Goal: Information Seeking & Learning: Learn about a topic

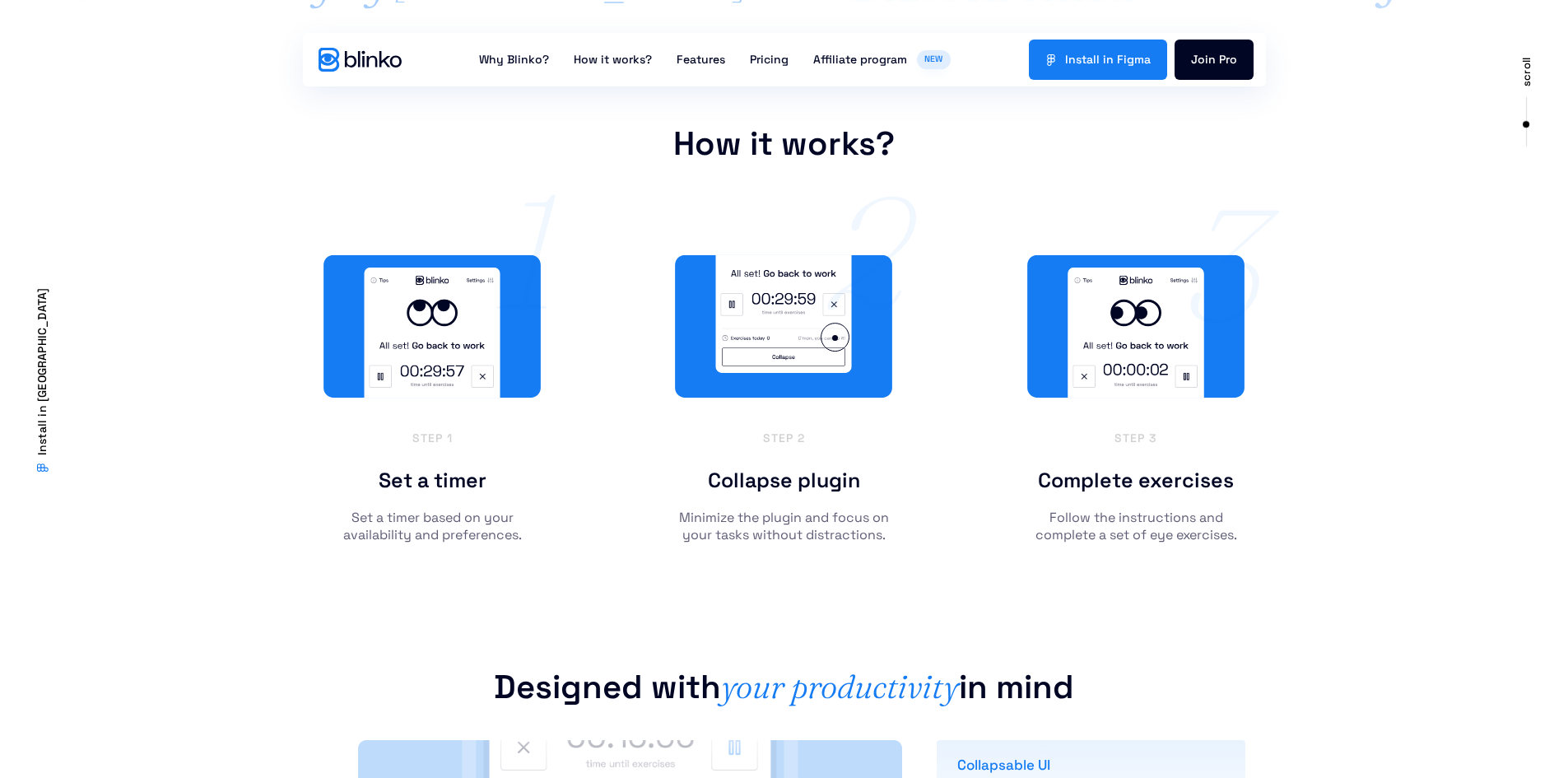
scroll to position [1811, 0]
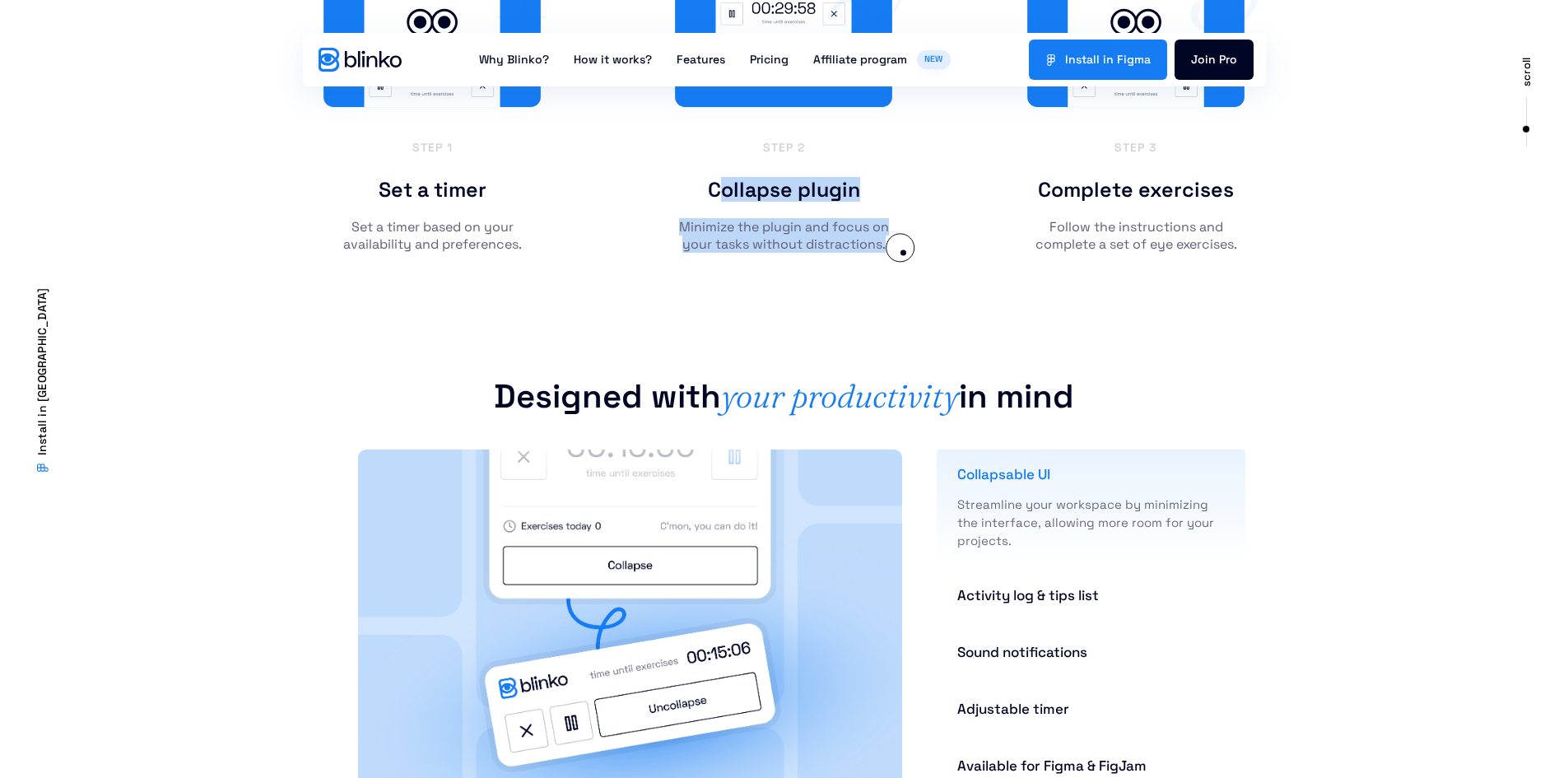
drag, startPoint x: 705, startPoint y: 182, endPoint x: 904, endPoint y: 253, distance: 211.3
click at [904, 253] on div "Step 1 Set a timer Set a timer based on your availability and preferences. 1 st…" at bounding box center [784, 108] width 938 height 406
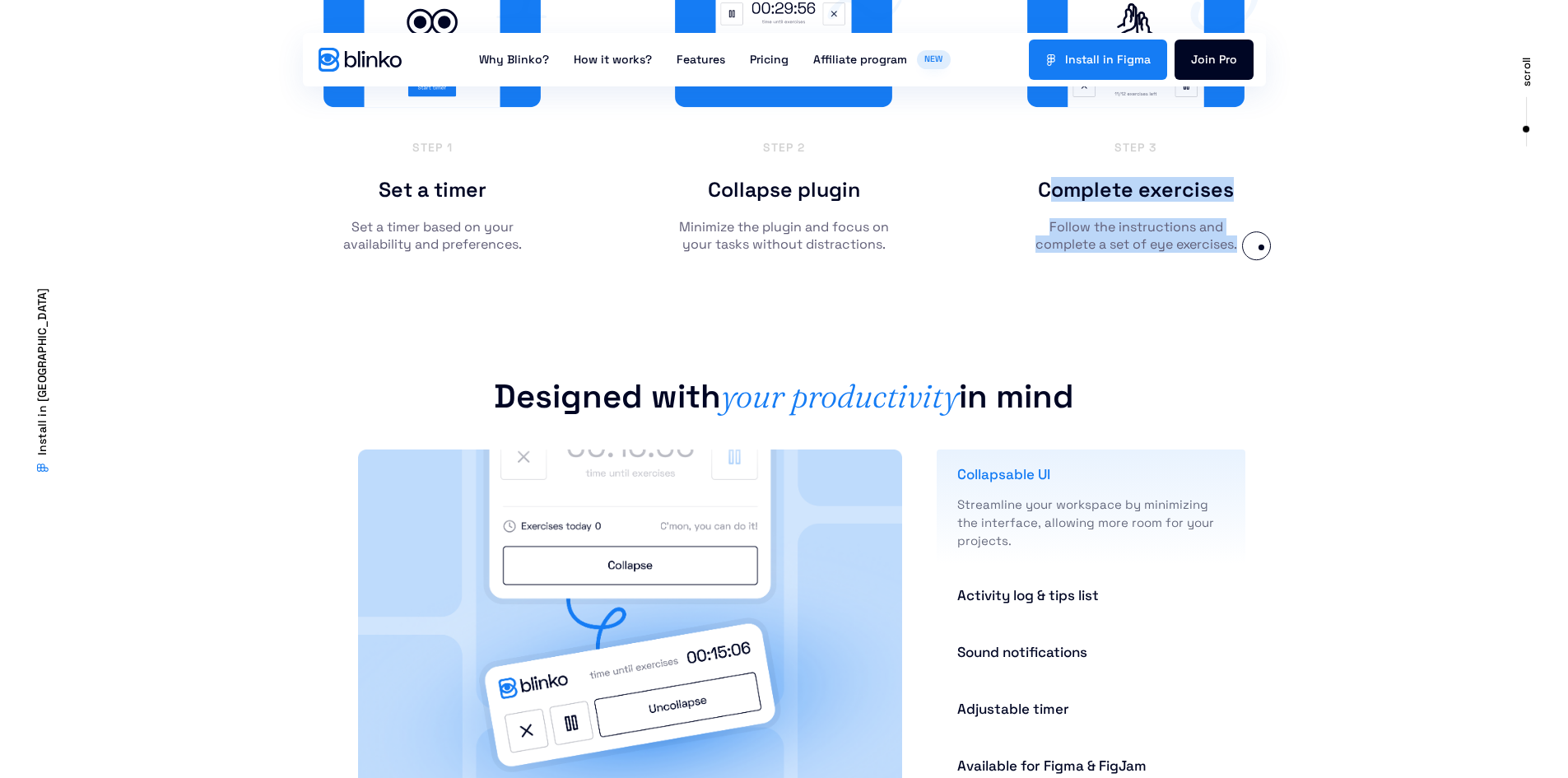
drag, startPoint x: 1036, startPoint y: 190, endPoint x: 1261, endPoint y: 247, distance: 232.1
click at [1261, 247] on div "Step 1 Set a timer Set a timer based on your availability and preferences. 1 st…" at bounding box center [784, 108] width 1568 height 406
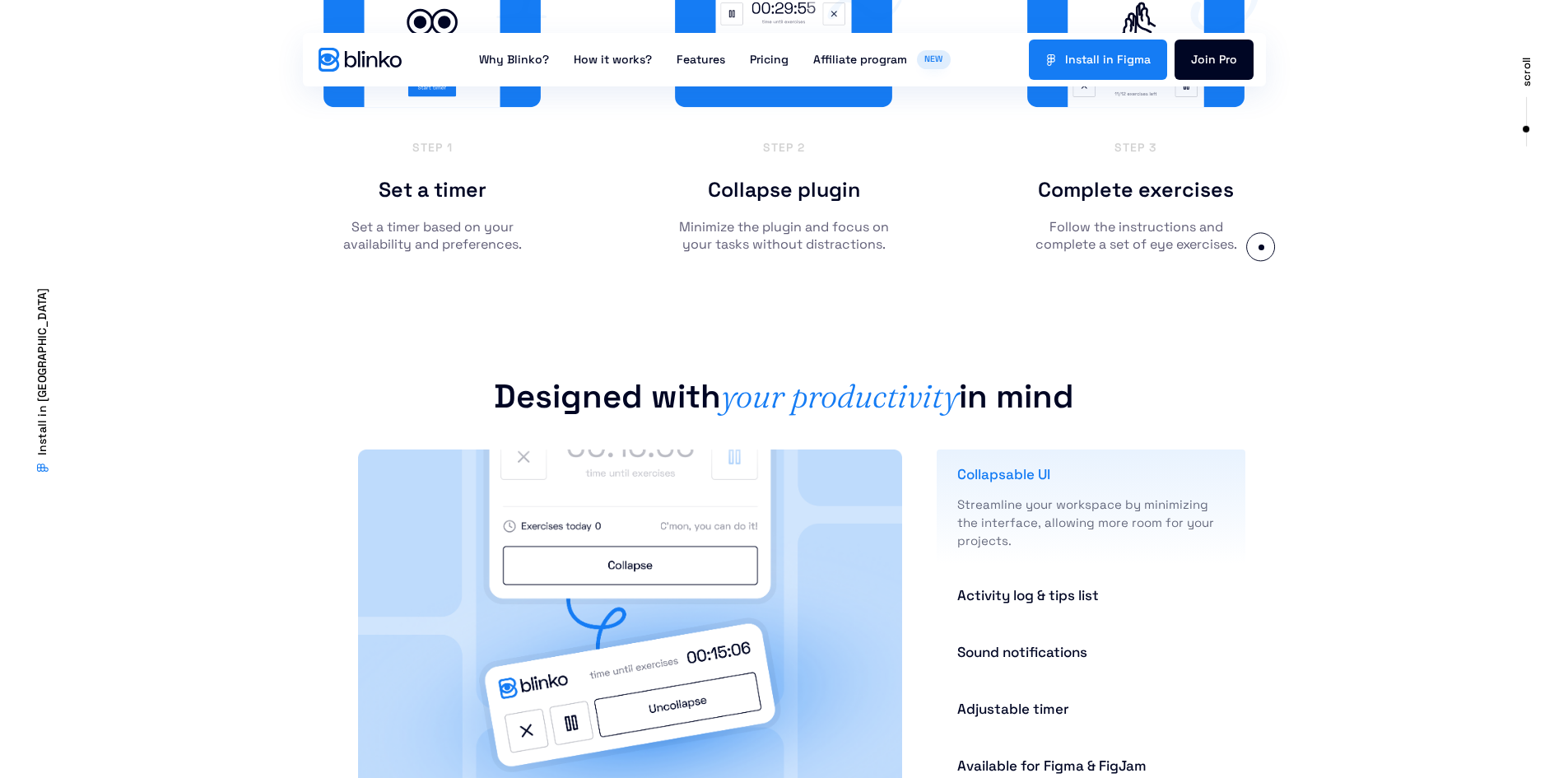
click at [1261, 247] on div "Step 1 Set a timer Set a timer based on your availability and preferences. 1 st…" at bounding box center [784, 108] width 1568 height 406
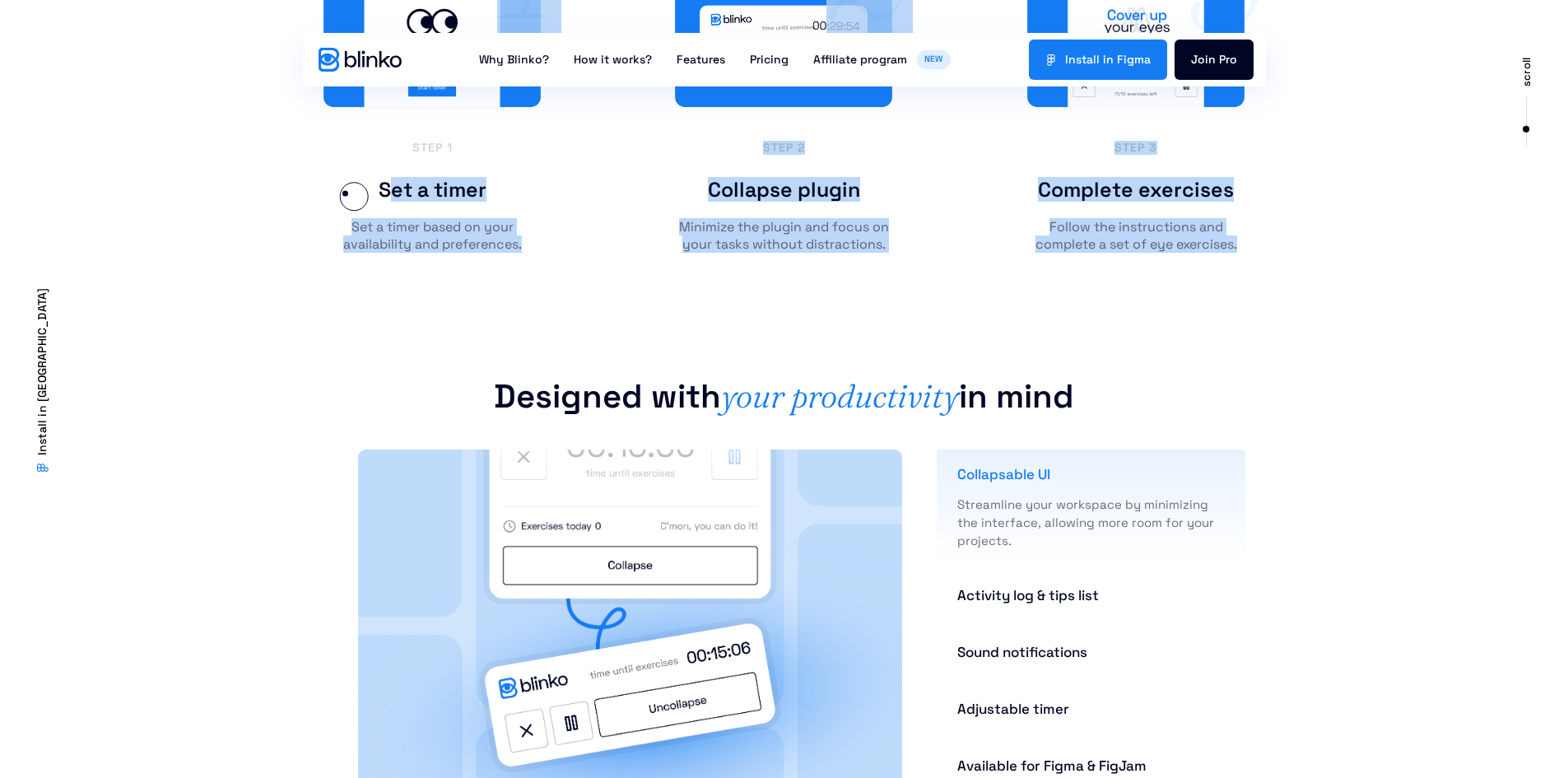
drag, startPoint x: 1261, startPoint y: 247, endPoint x: 344, endPoint y: 192, distance: 918.6
click at [344, 192] on div "Step 1 Set a timer Set a timer based on your availability and preferences. 1 st…" at bounding box center [784, 108] width 1568 height 406
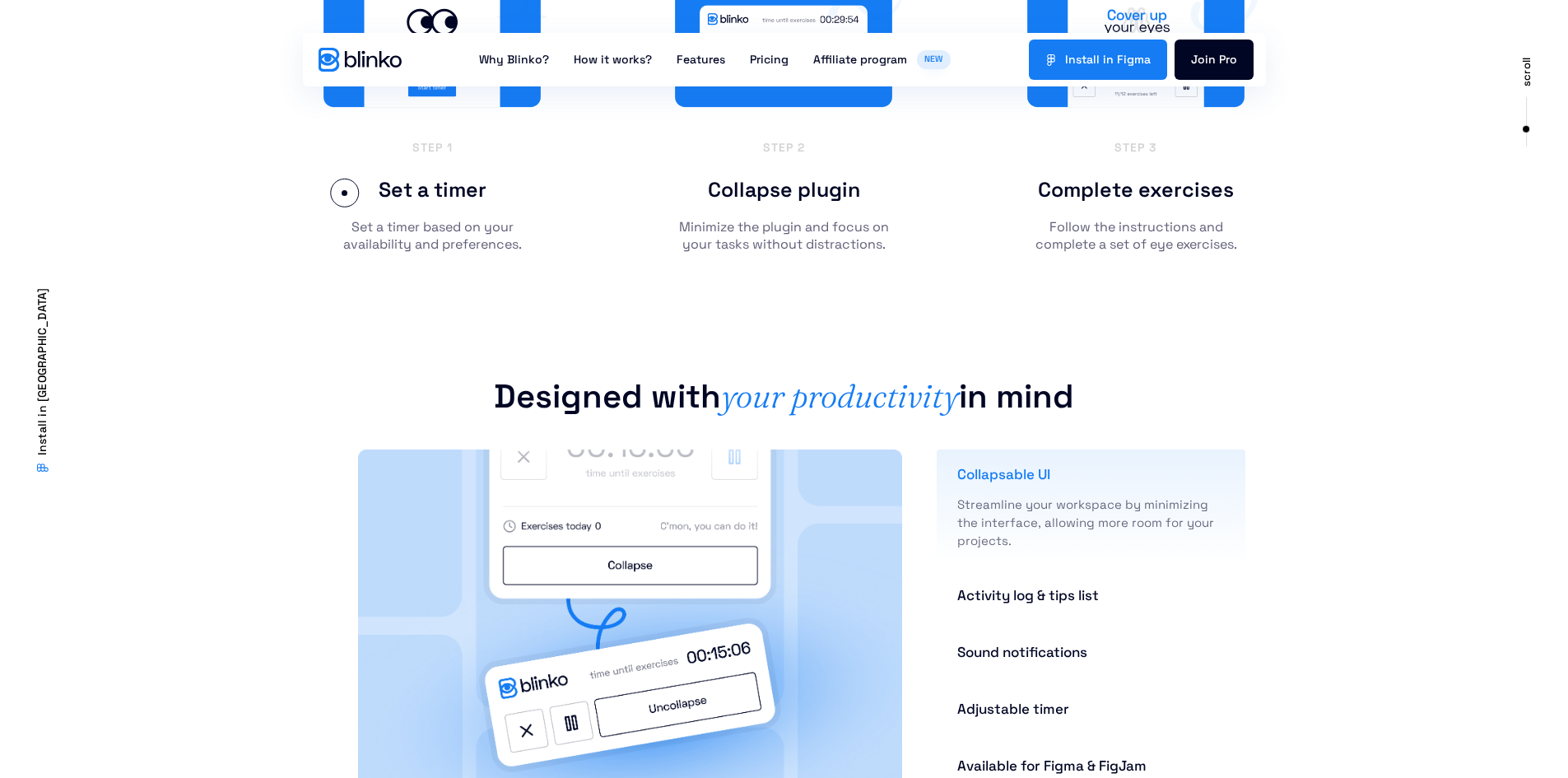
click at [344, 192] on div "Set a timer" at bounding box center [432, 189] width 218 height 26
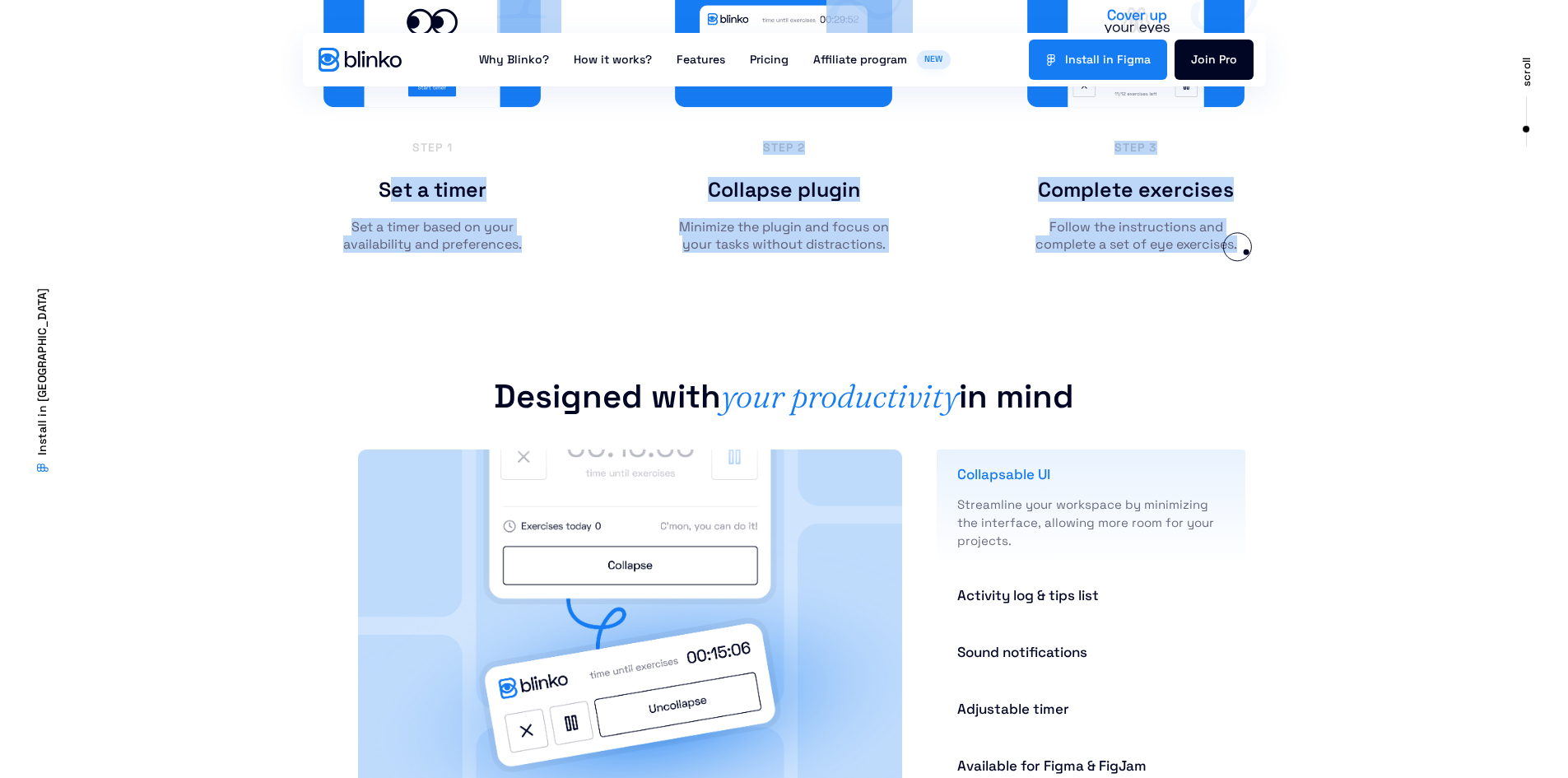
drag, startPoint x: 353, startPoint y: 188, endPoint x: 1246, endPoint y: 252, distance: 895.3
click at [1246, 252] on div "Step 1 Set a timer Set a timer based on your availability and preferences. 1 st…" at bounding box center [784, 108] width 938 height 406
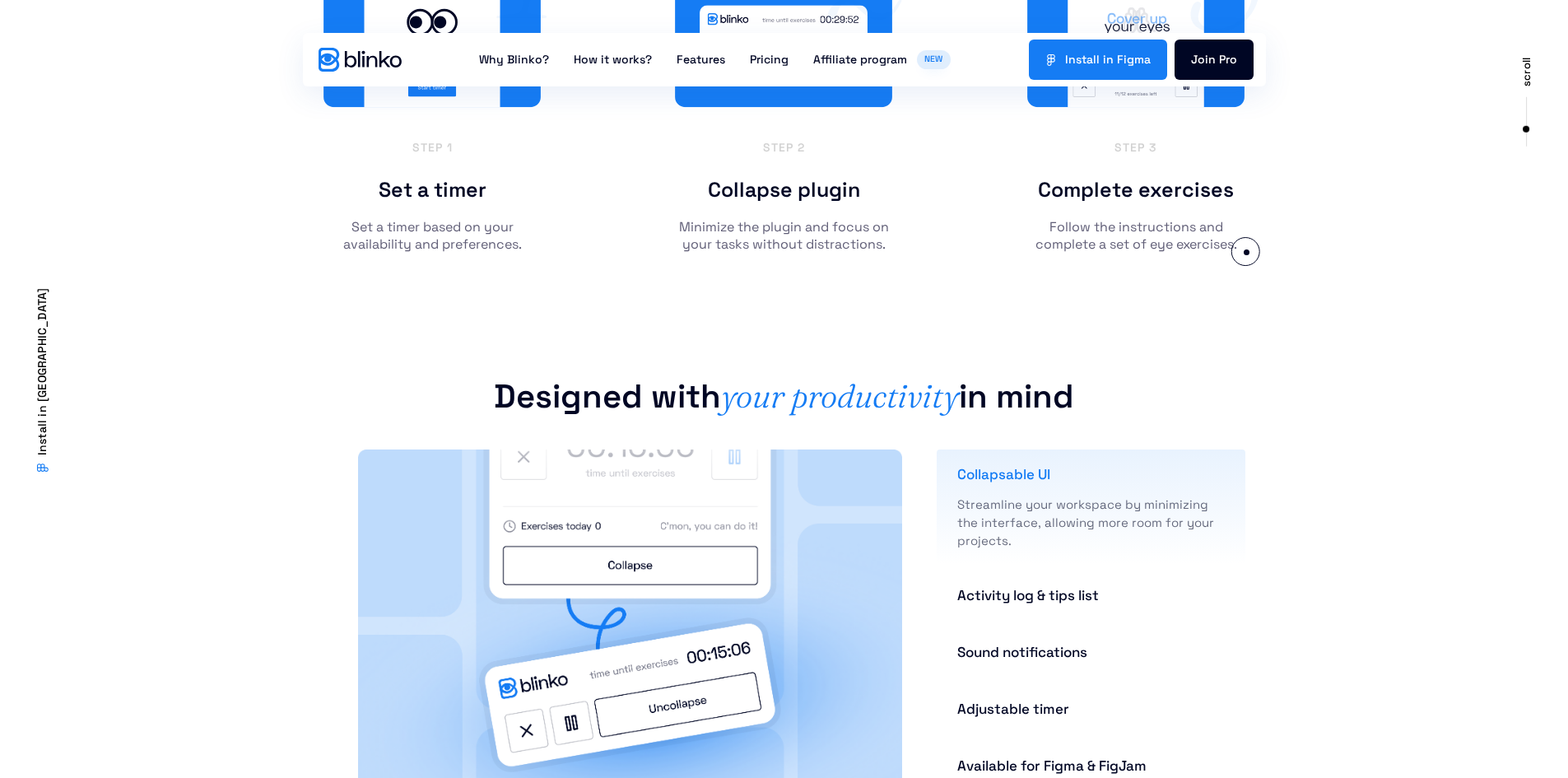
click at [1246, 252] on div "step 3 Complete exercises Follow the instructions and complete a set of eye exe…" at bounding box center [1137, 103] width 235 height 316
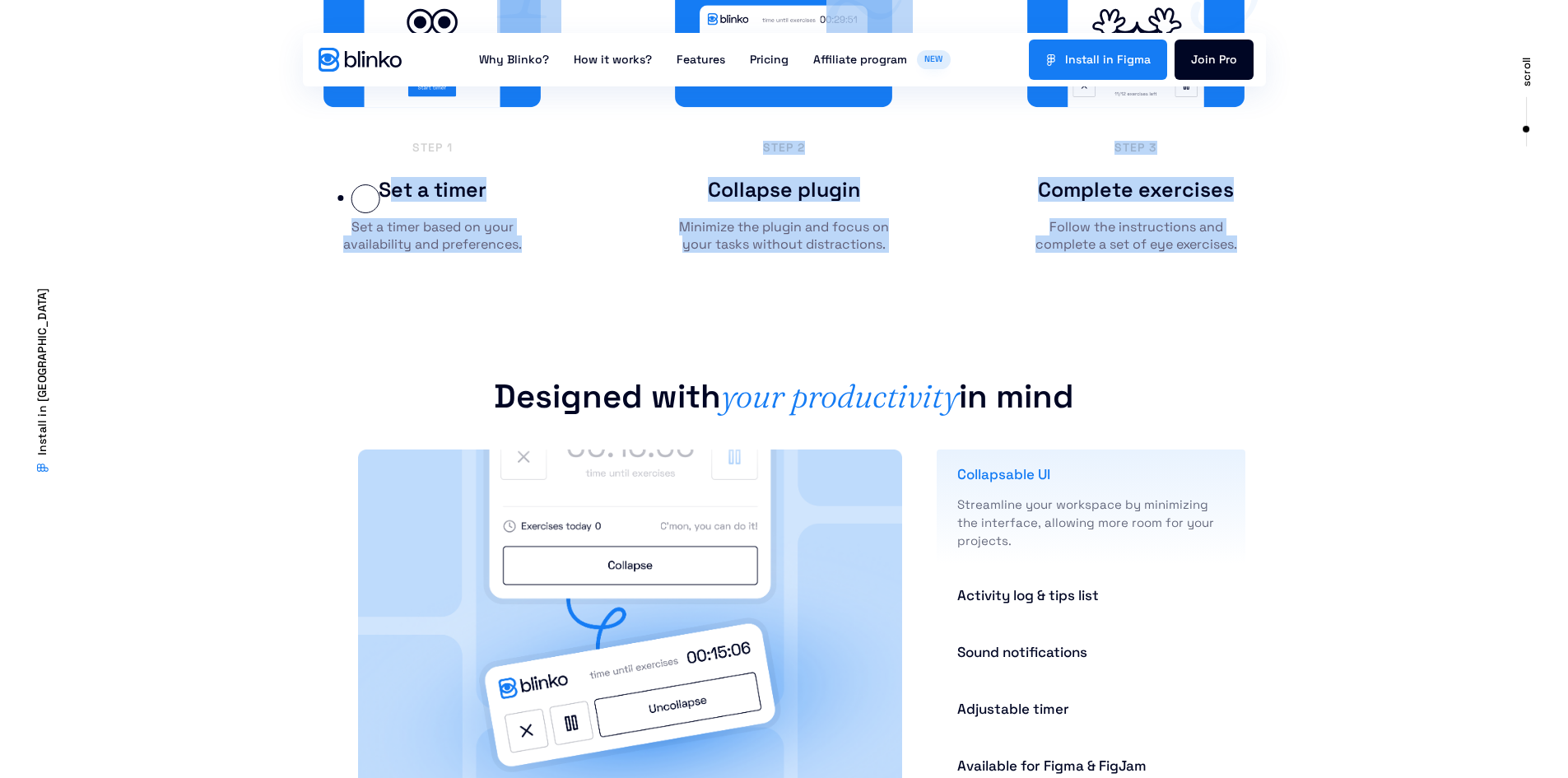
drag, startPoint x: 1246, startPoint y: 252, endPoint x: 336, endPoint y: 197, distance: 911.7
click at [336, 197] on div "Step 1 Set a timer Set a timer based on your availability and preferences. 1 st…" at bounding box center [784, 108] width 938 height 406
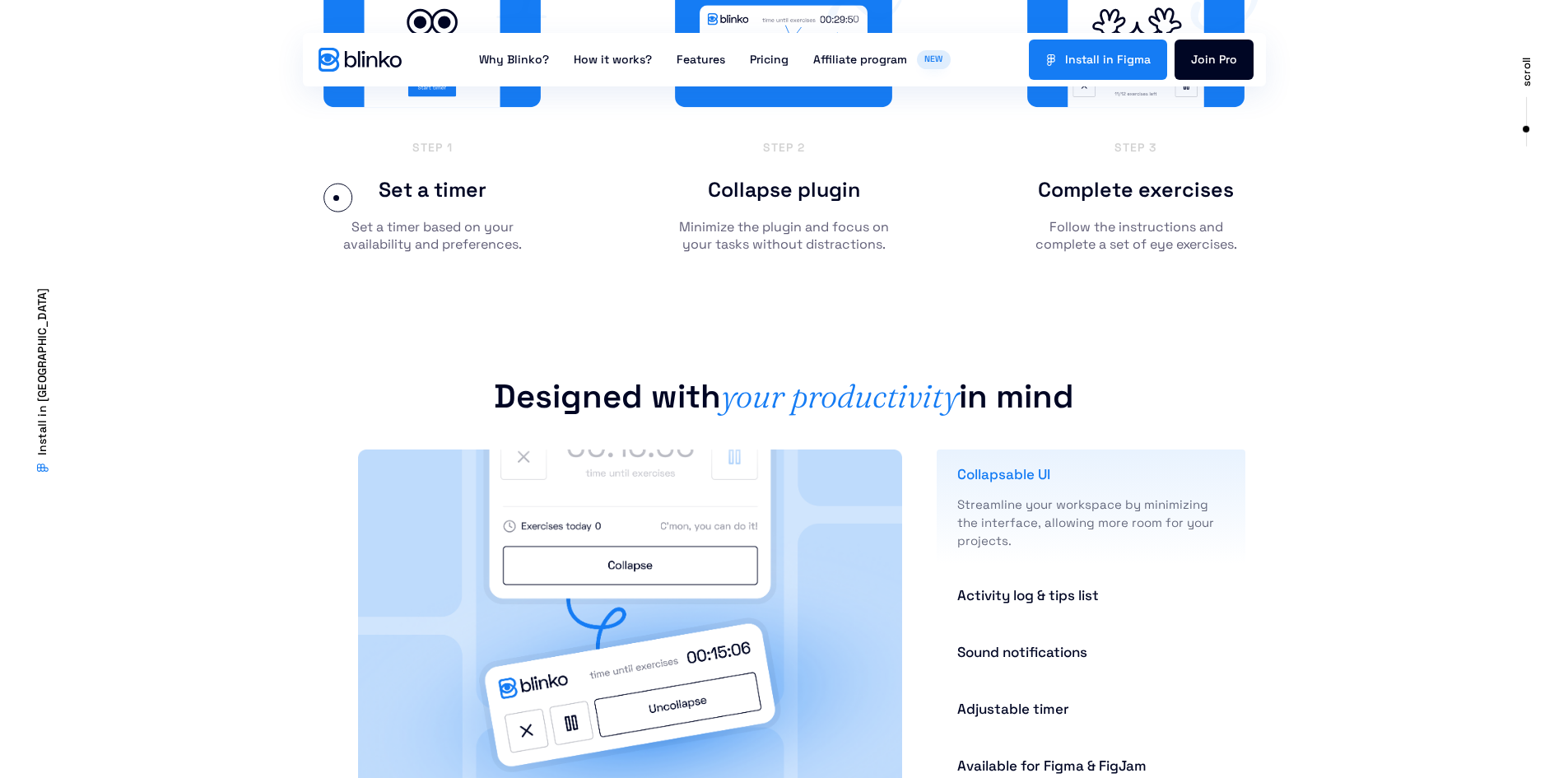
click at [336, 197] on div "Set a timer" at bounding box center [432, 189] width 218 height 26
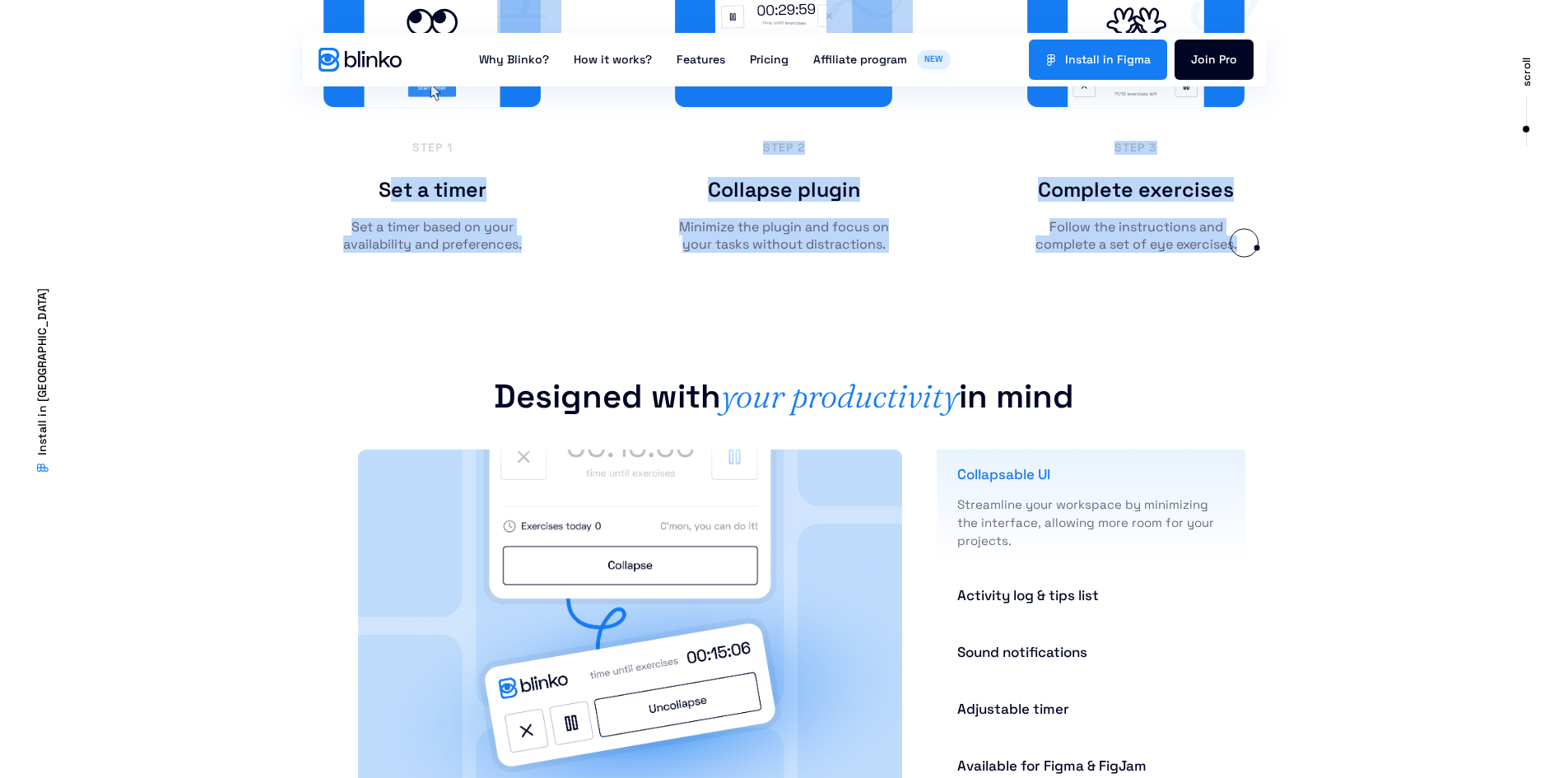
drag, startPoint x: 382, startPoint y: 196, endPoint x: 1258, endPoint y: 246, distance: 877.4
click at [1258, 246] on div "Step 1 Set a timer Set a timer based on your availability and preferences. 1 st…" at bounding box center [784, 108] width 1568 height 406
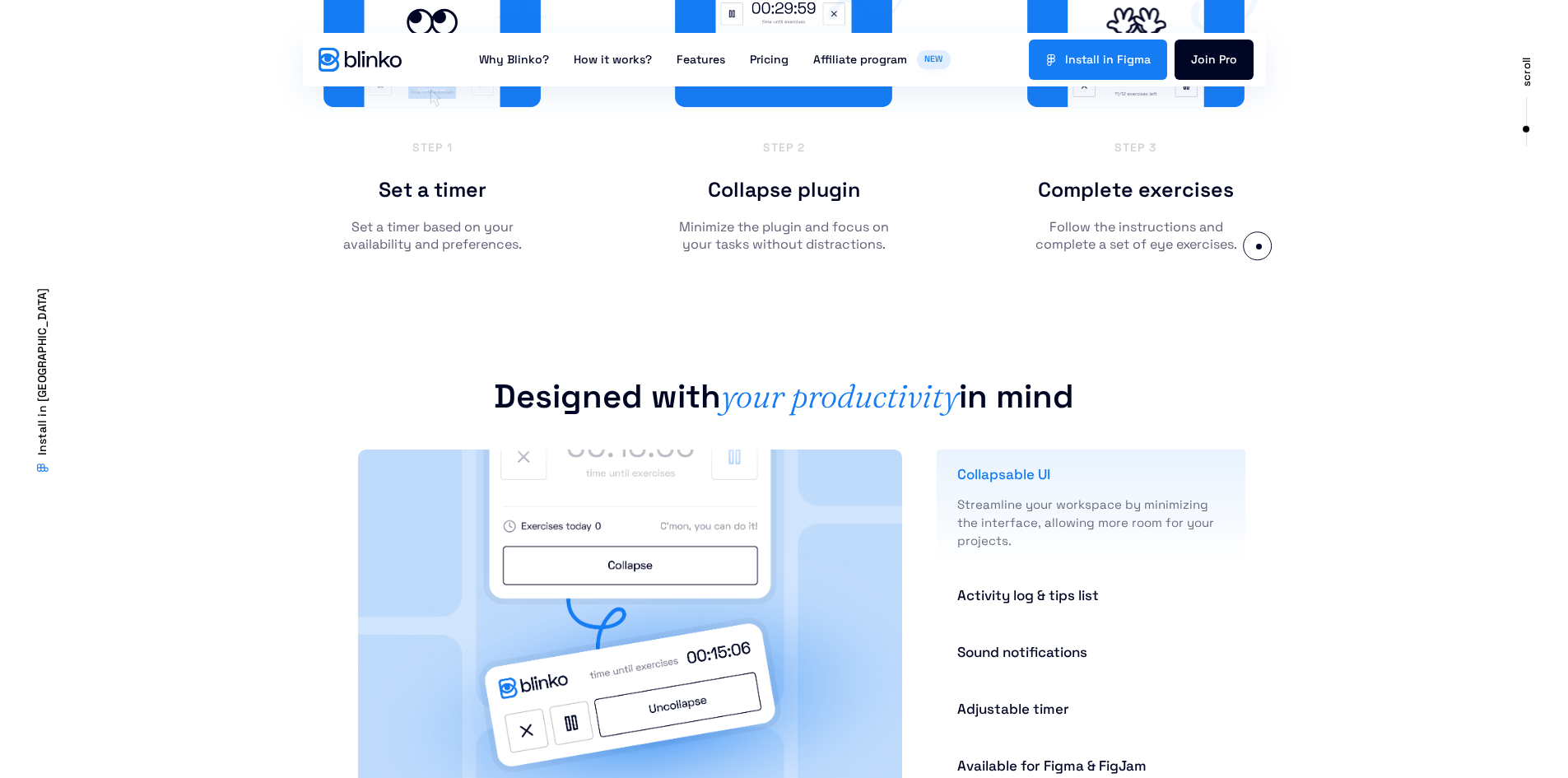
click at [1258, 246] on div "Step 1 Set a timer Set a timer based on your availability and preferences. 1 st…" at bounding box center [784, 108] width 1568 height 406
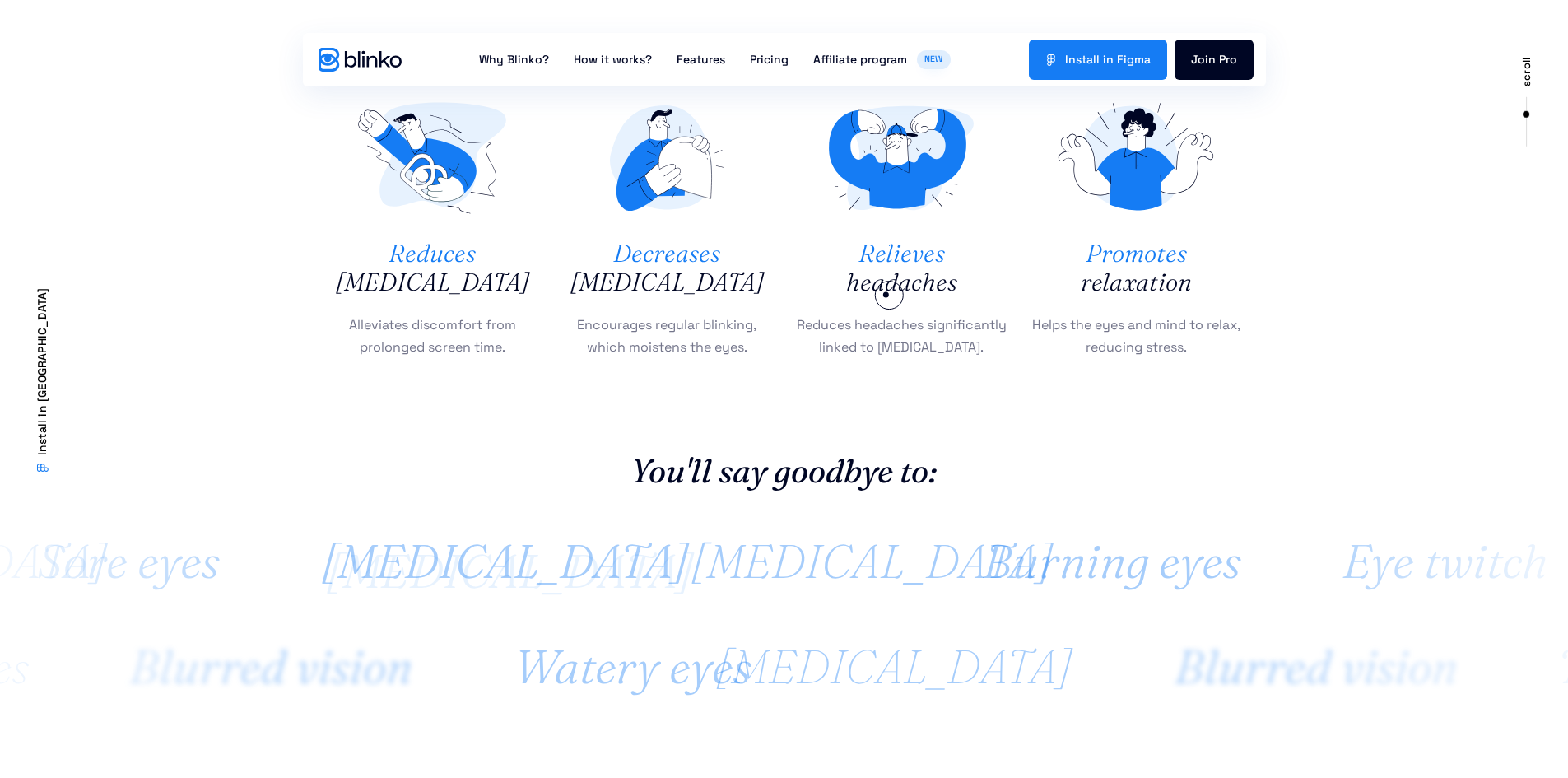
scroll to position [823, 0]
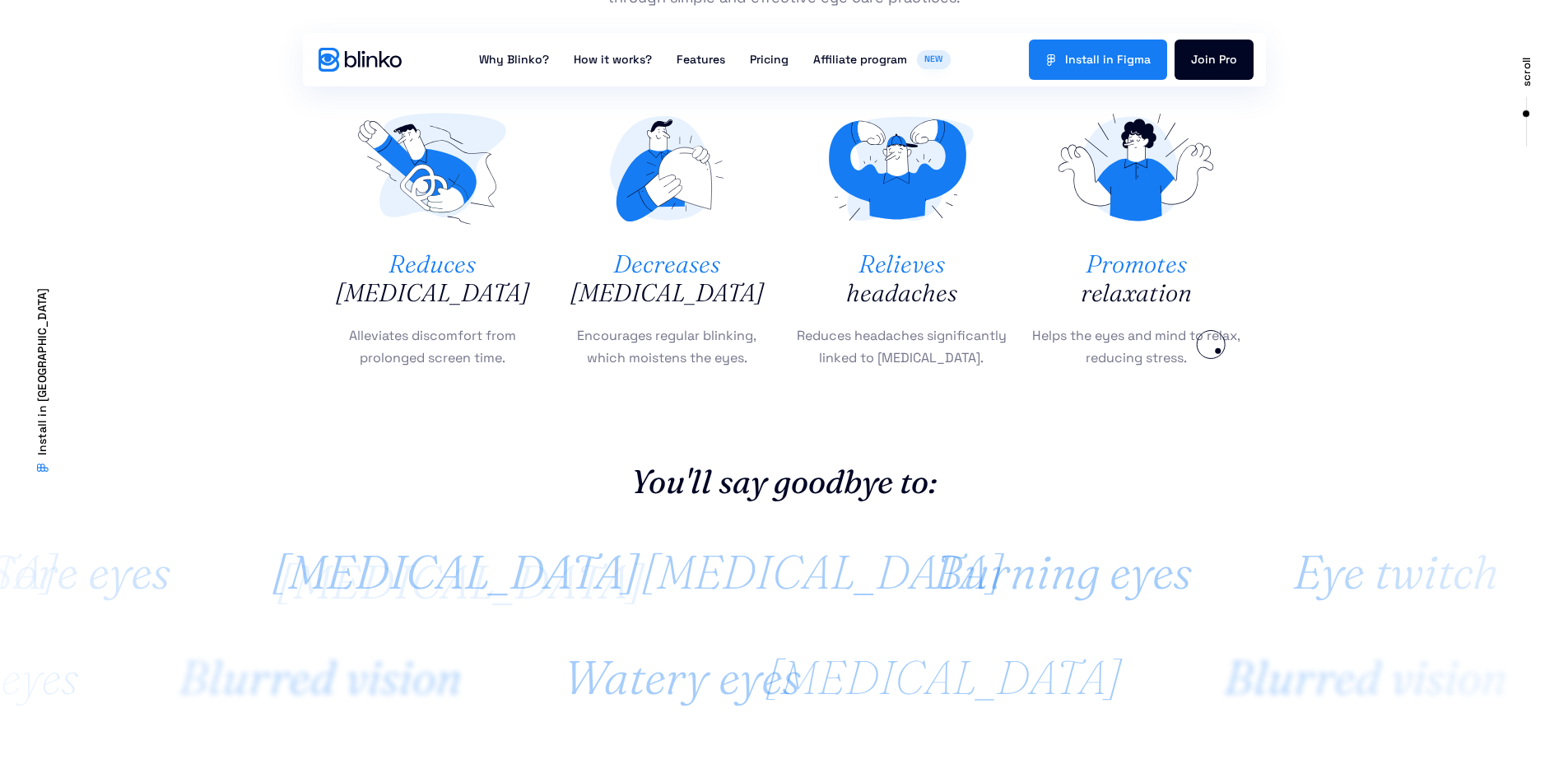
drag, startPoint x: 386, startPoint y: 263, endPoint x: 1217, endPoint y: 357, distance: 836.3
click at [1217, 357] on div "Reduces [MEDICAL_DATA] Alleviates discomfort from prolonged screen time. Decrea…" at bounding box center [784, 242] width 938 height 282
click at [1217, 357] on p "Helps the eyes and mind to relax, reducing stress." at bounding box center [1136, 347] width 218 height 45
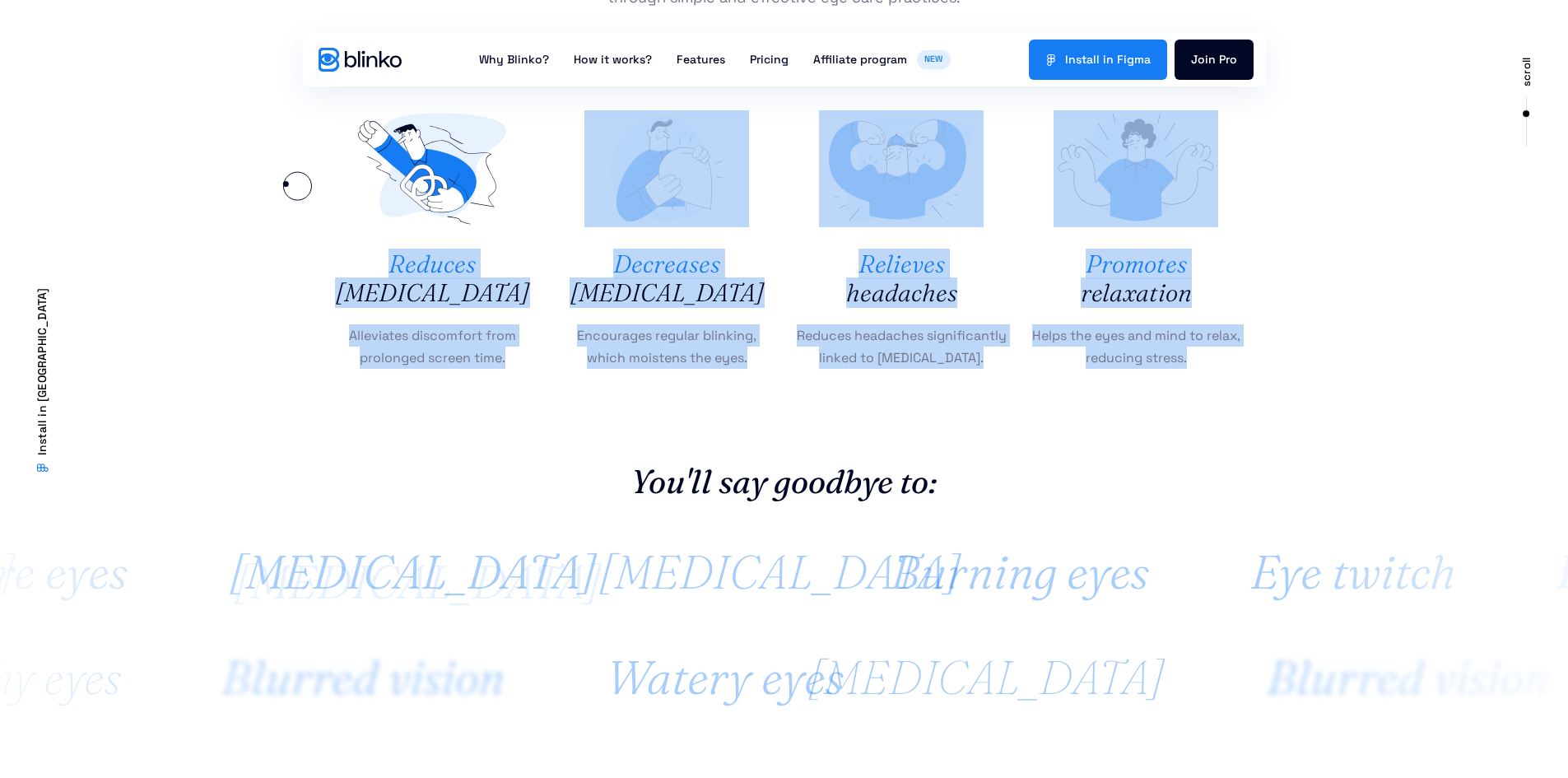
drag, startPoint x: 1213, startPoint y: 356, endPoint x: 285, endPoint y: 183, distance: 944.0
click at [285, 183] on section "Reduces [MEDICAL_DATA] Alleviates discomfort from prolonged screen time. Decrea…" at bounding box center [784, 256] width 1568 height 365
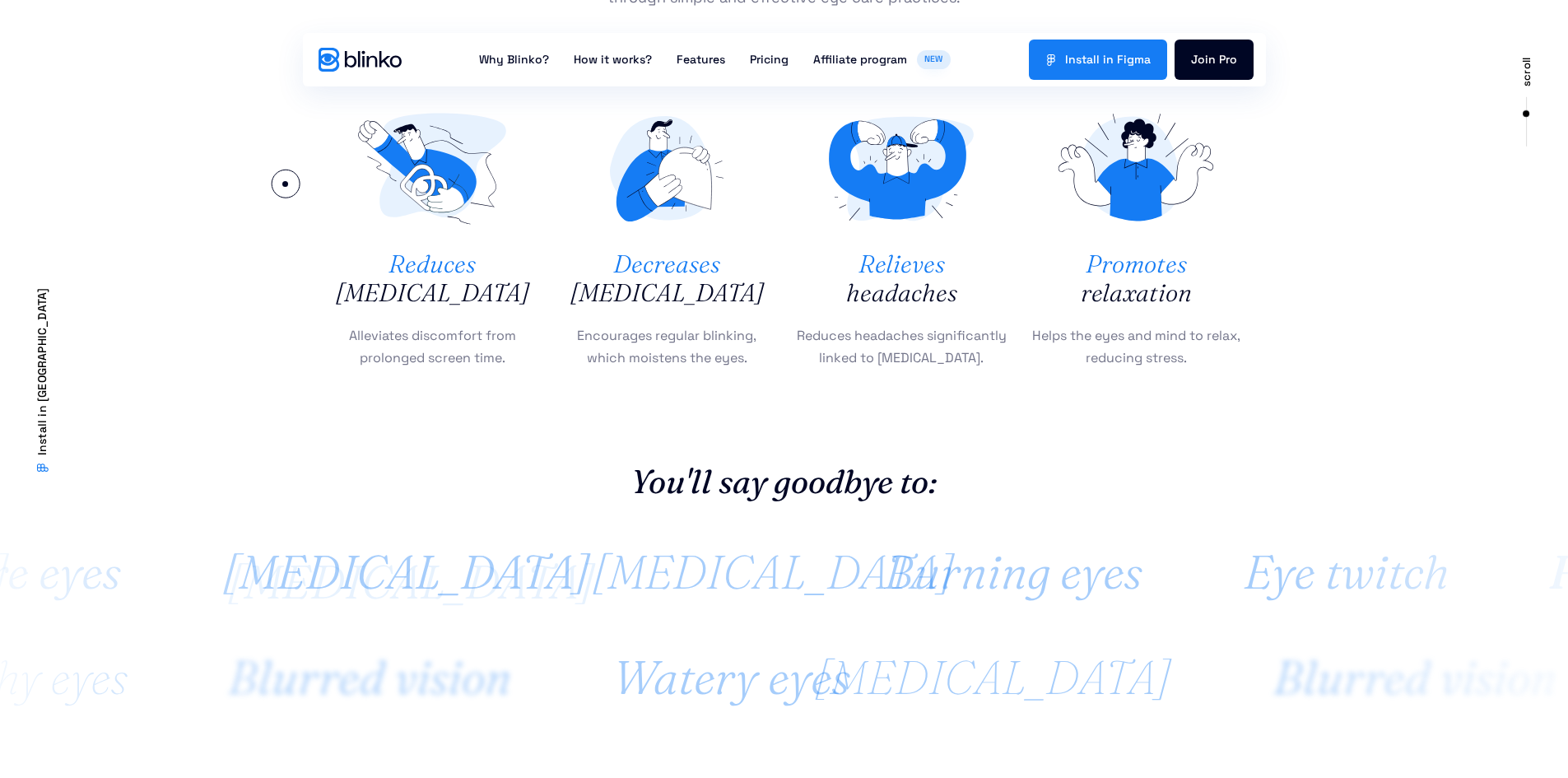
click at [285, 183] on section "Reduces [MEDICAL_DATA] Alleviates discomfort from prolonged screen time. Decrea…" at bounding box center [784, 256] width 1568 height 365
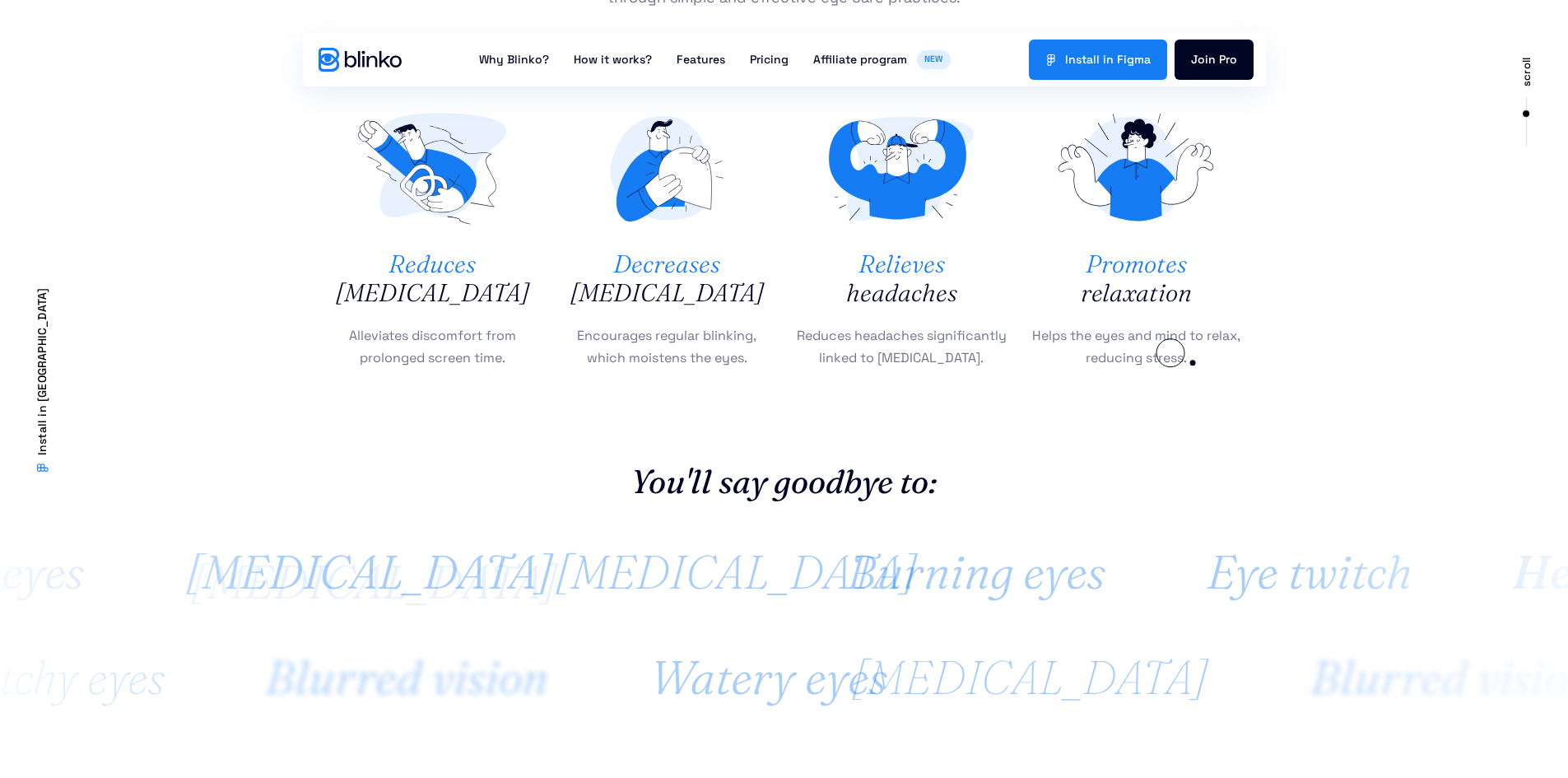
drag, startPoint x: 319, startPoint y: 197, endPoint x: 1196, endPoint y: 368, distance: 893.5
click at [1196, 368] on section "Reduces [MEDICAL_DATA] Alleviates discomfort from prolonged screen time. Decrea…" at bounding box center [784, 256] width 1568 height 365
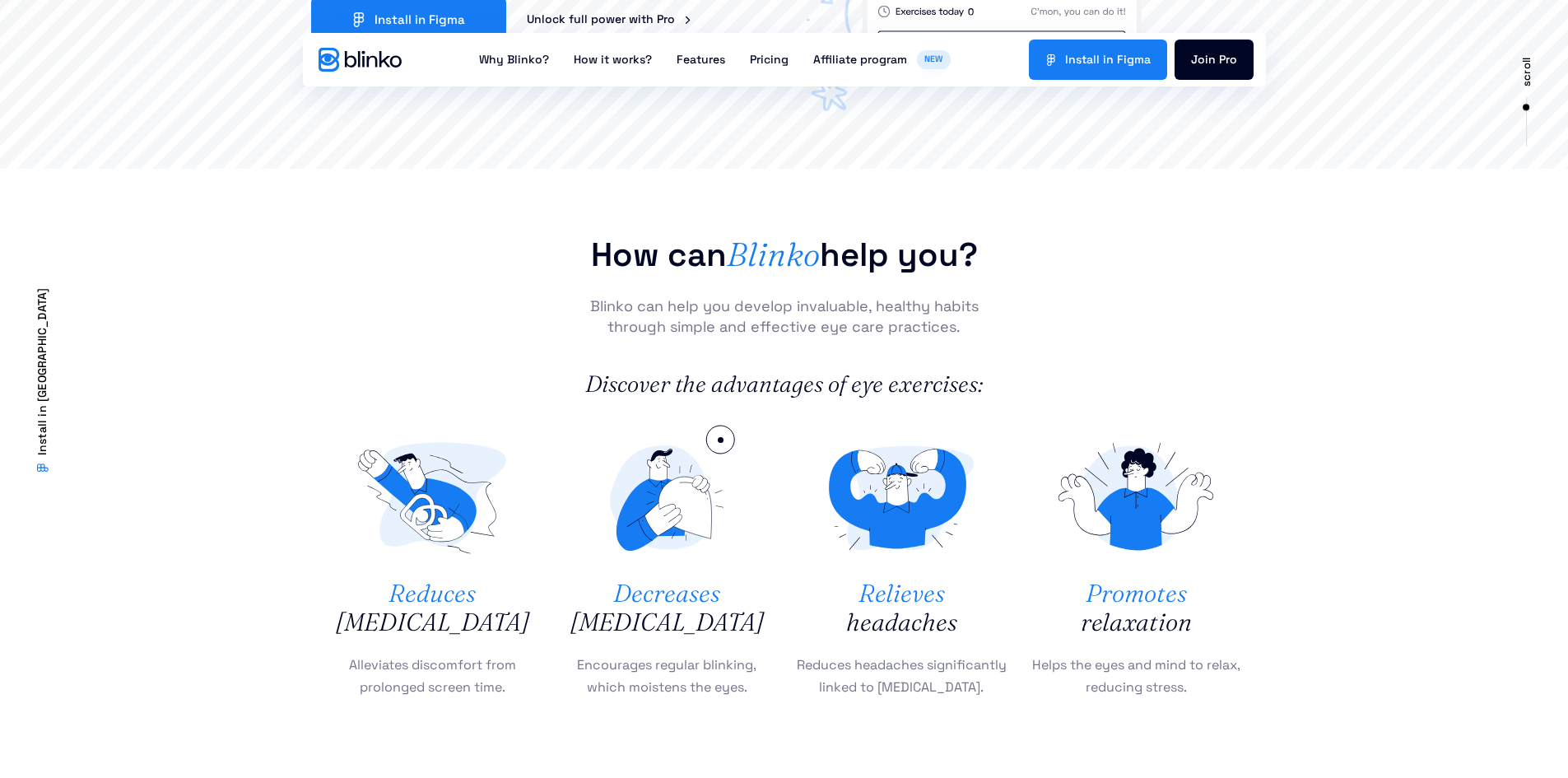
scroll to position [906, 0]
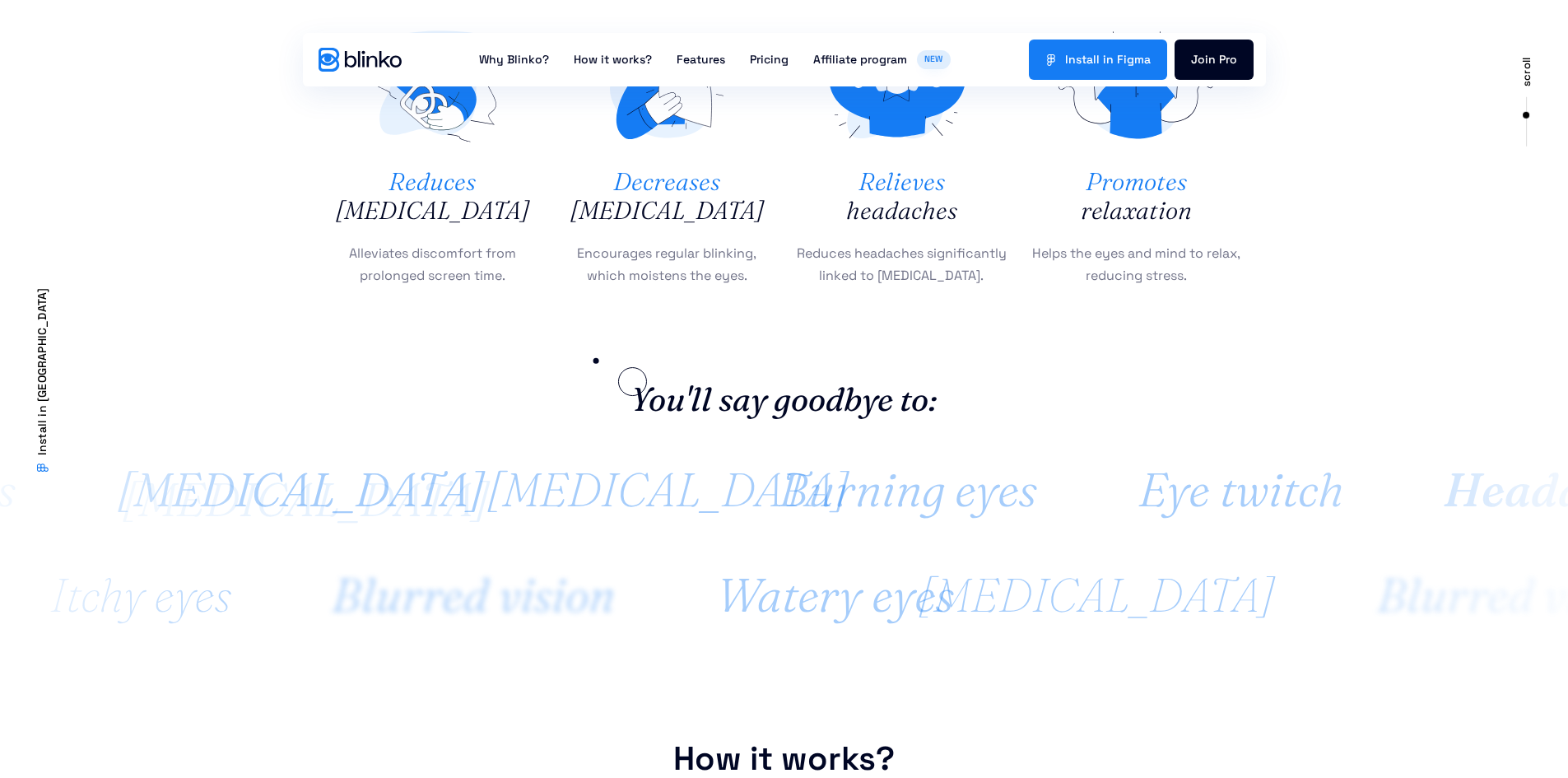
click at [591, 358] on div "You'll say goodbye to:" at bounding box center [784, 395] width 963 height 83
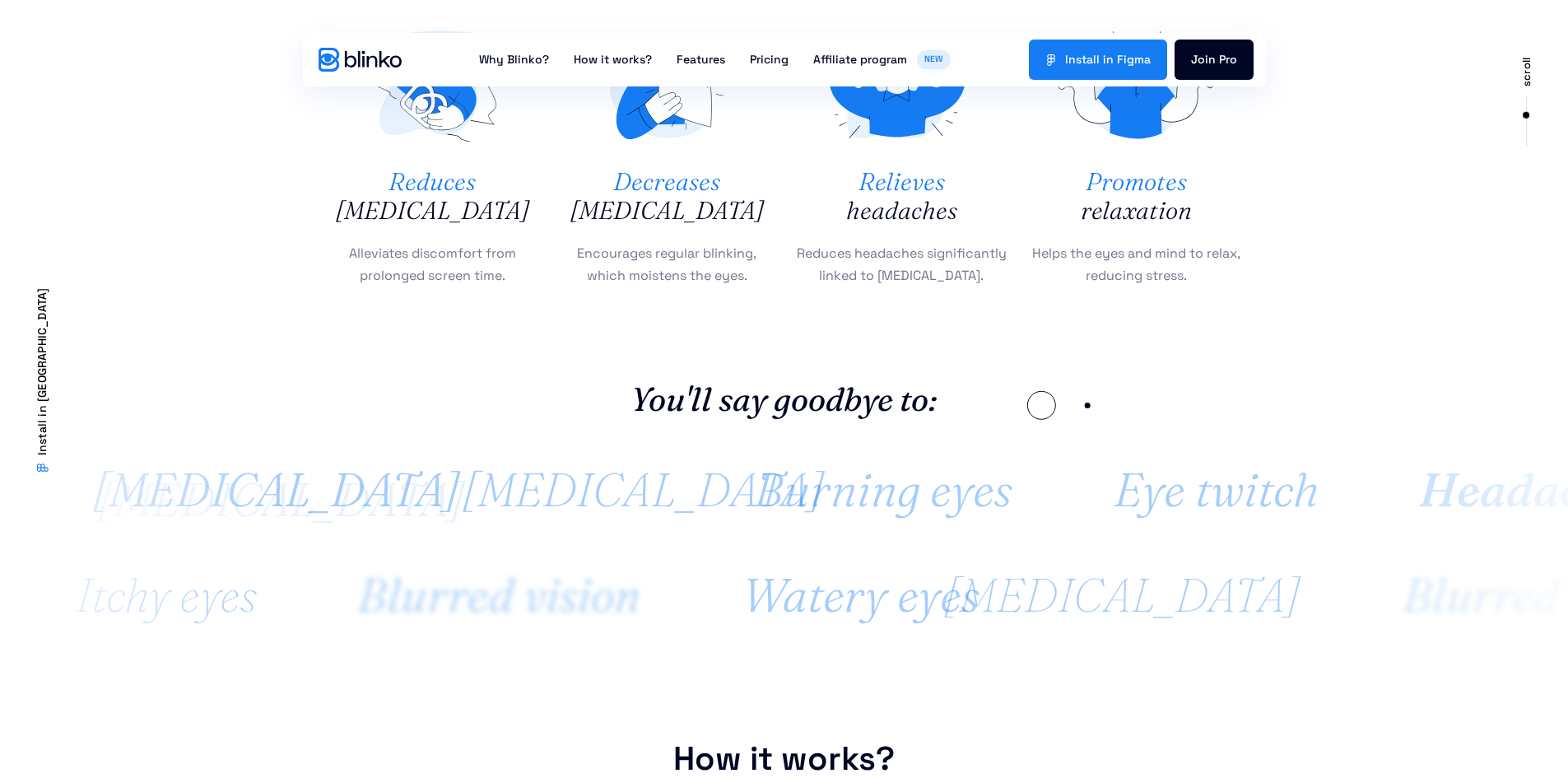
drag, startPoint x: 624, startPoint y: 400, endPoint x: 1088, endPoint y: 405, distance: 464.0
click at [1088, 405] on div "You'll say goodbye to:" at bounding box center [784, 395] width 946 height 66
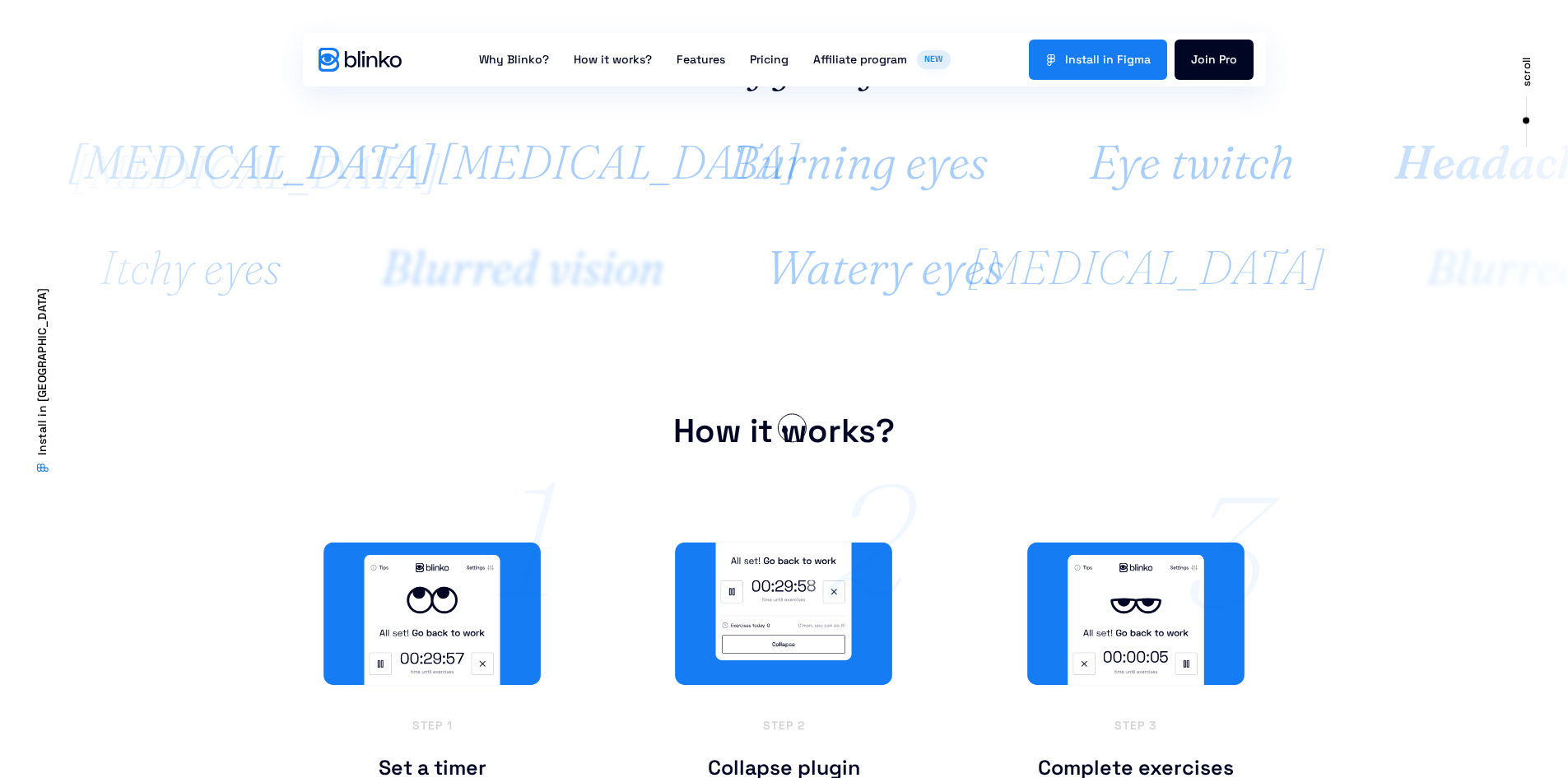
scroll to position [1317, 0]
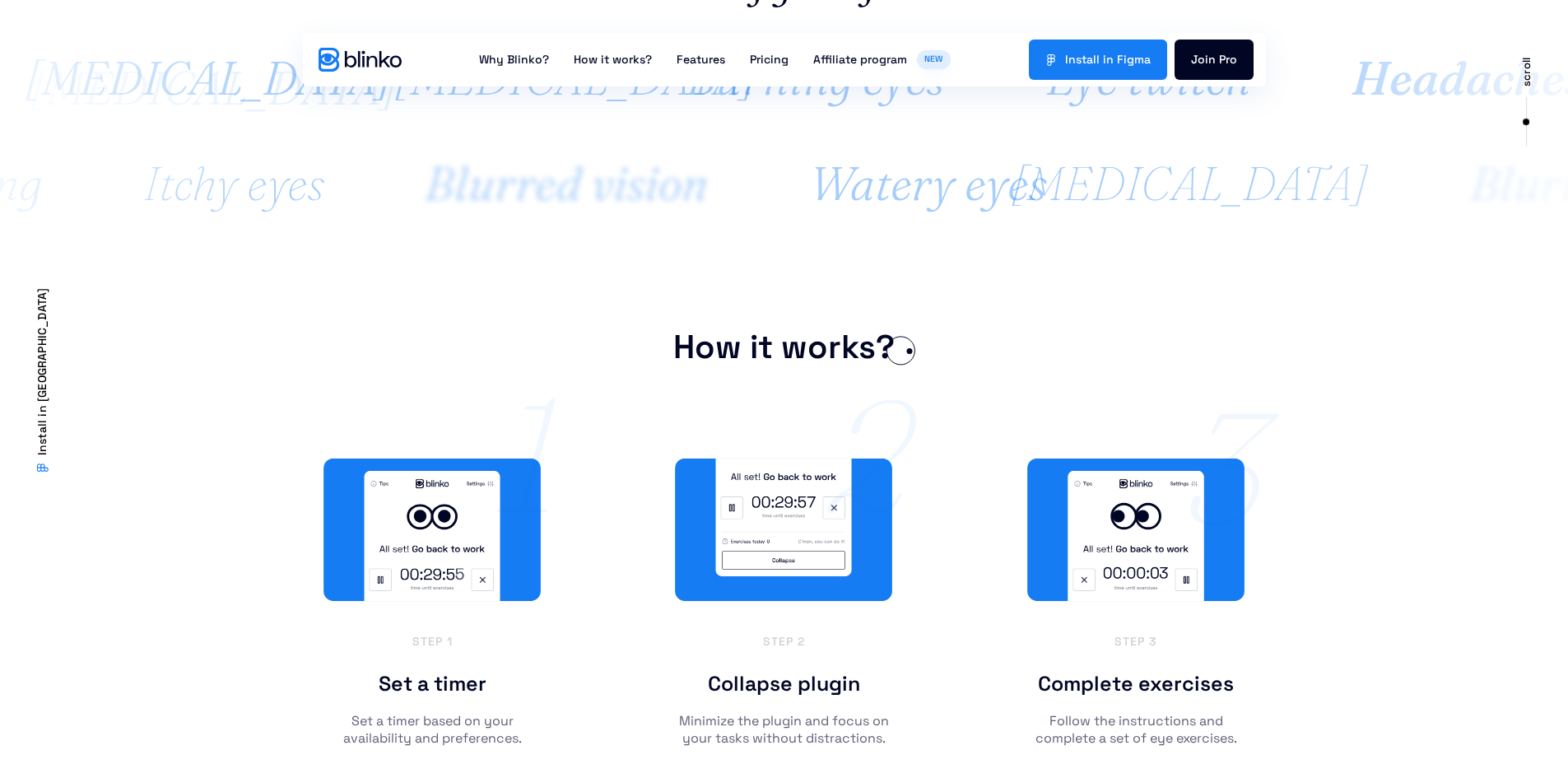
drag, startPoint x: 675, startPoint y: 345, endPoint x: 910, endPoint y: 350, distance: 235.1
click at [910, 350] on div "How it works?" at bounding box center [784, 347] width 946 height 73
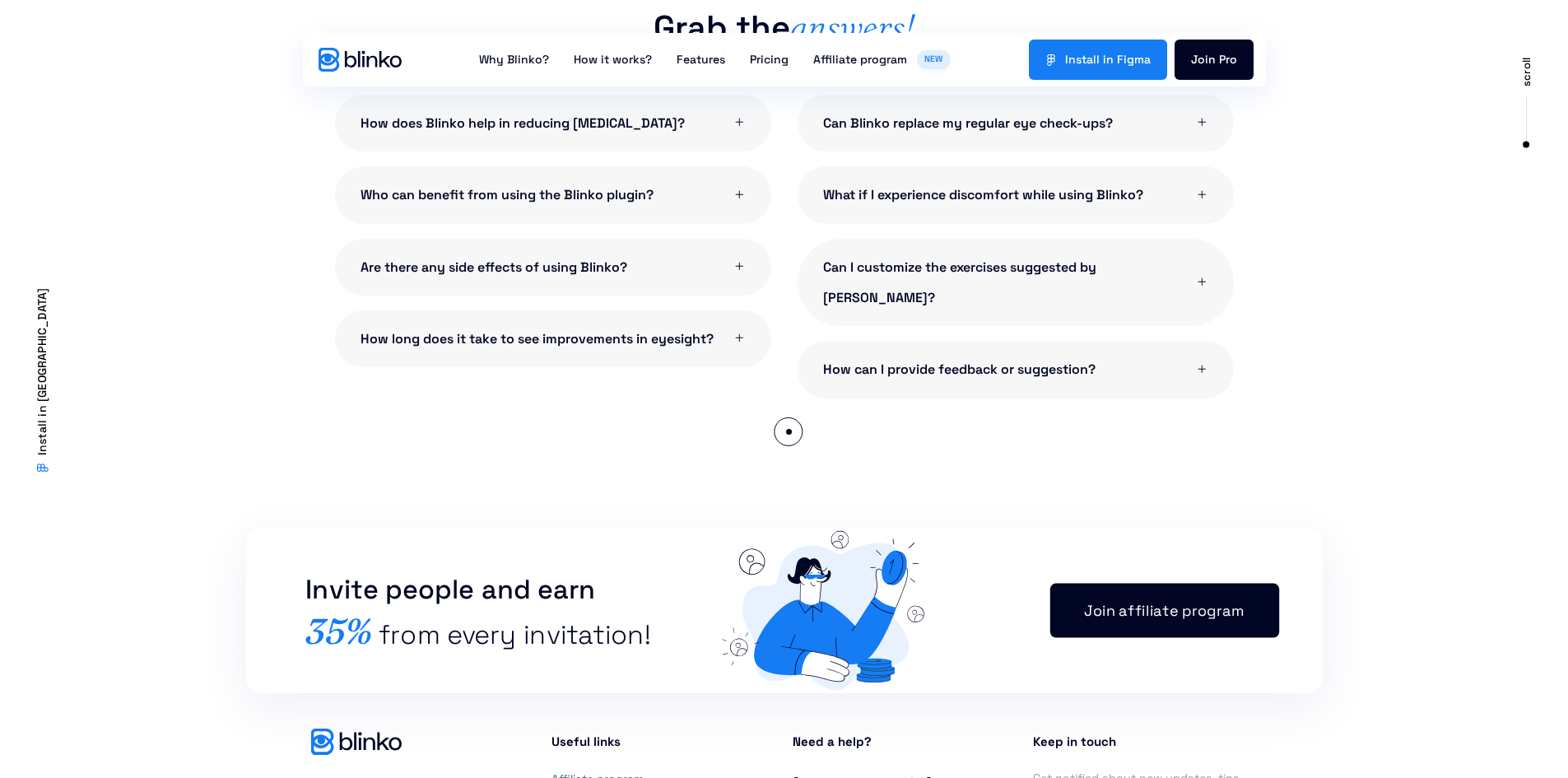
scroll to position [3665, 0]
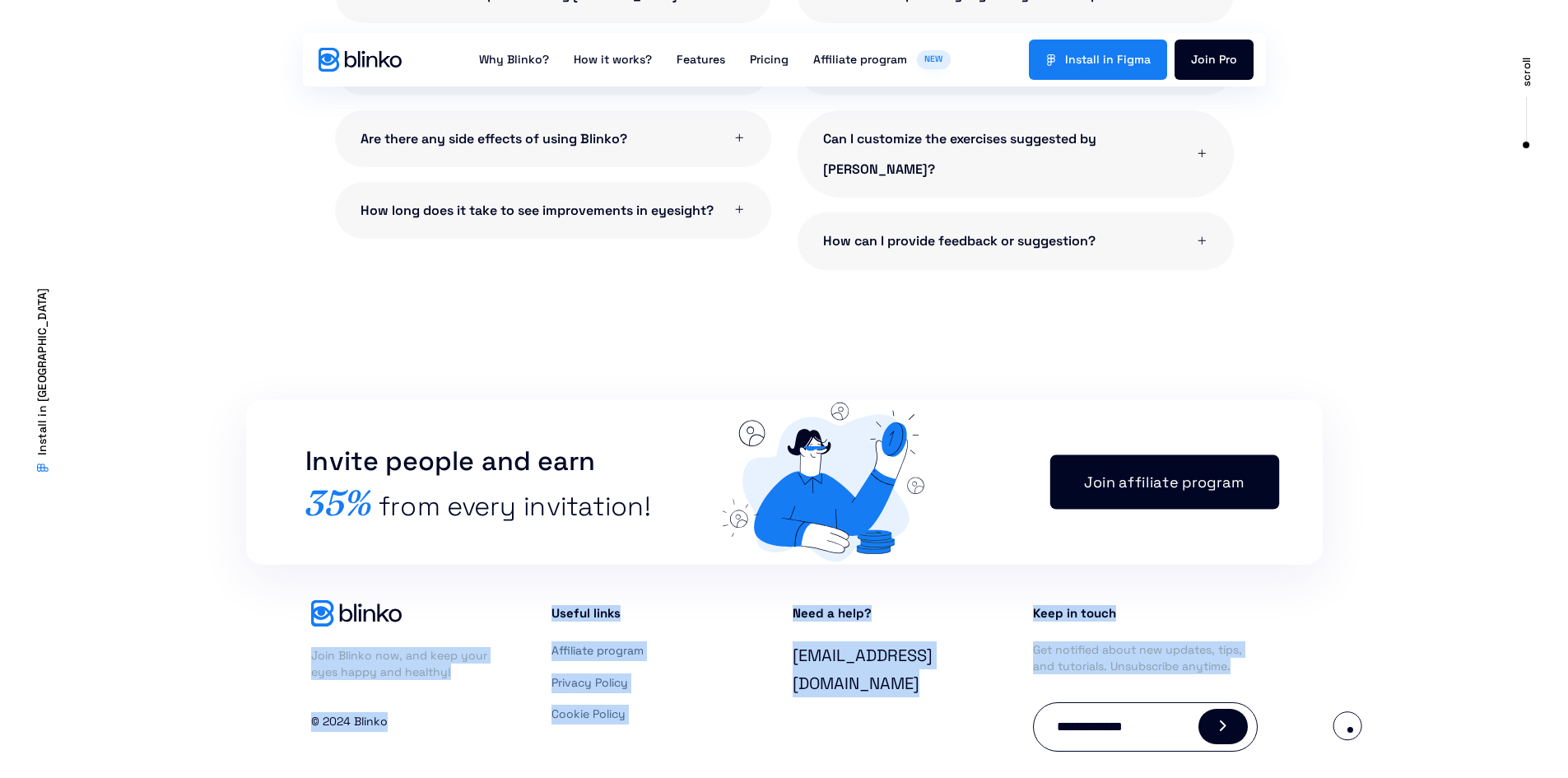
drag, startPoint x: 526, startPoint y: 579, endPoint x: 1350, endPoint y: 729, distance: 837.5
click at [1350, 729] on section "Join Blinko now, and keep your eyes happy and healthy! © 2024 Blinko Useful lin…" at bounding box center [784, 683] width 1568 height 251
click at [1301, 739] on section "Join Blinko now, and keep your eyes happy and healthy! © 2024 Blinko Useful lin…" at bounding box center [784, 683] width 1568 height 251
drag, startPoint x: 1237, startPoint y: 711, endPoint x: 227, endPoint y: 577, distance: 1018.9
click at [227, 577] on section "Join Blinko now, and keep your eyes happy and healthy! © 2024 Blinko Useful lin…" at bounding box center [784, 683] width 1568 height 251
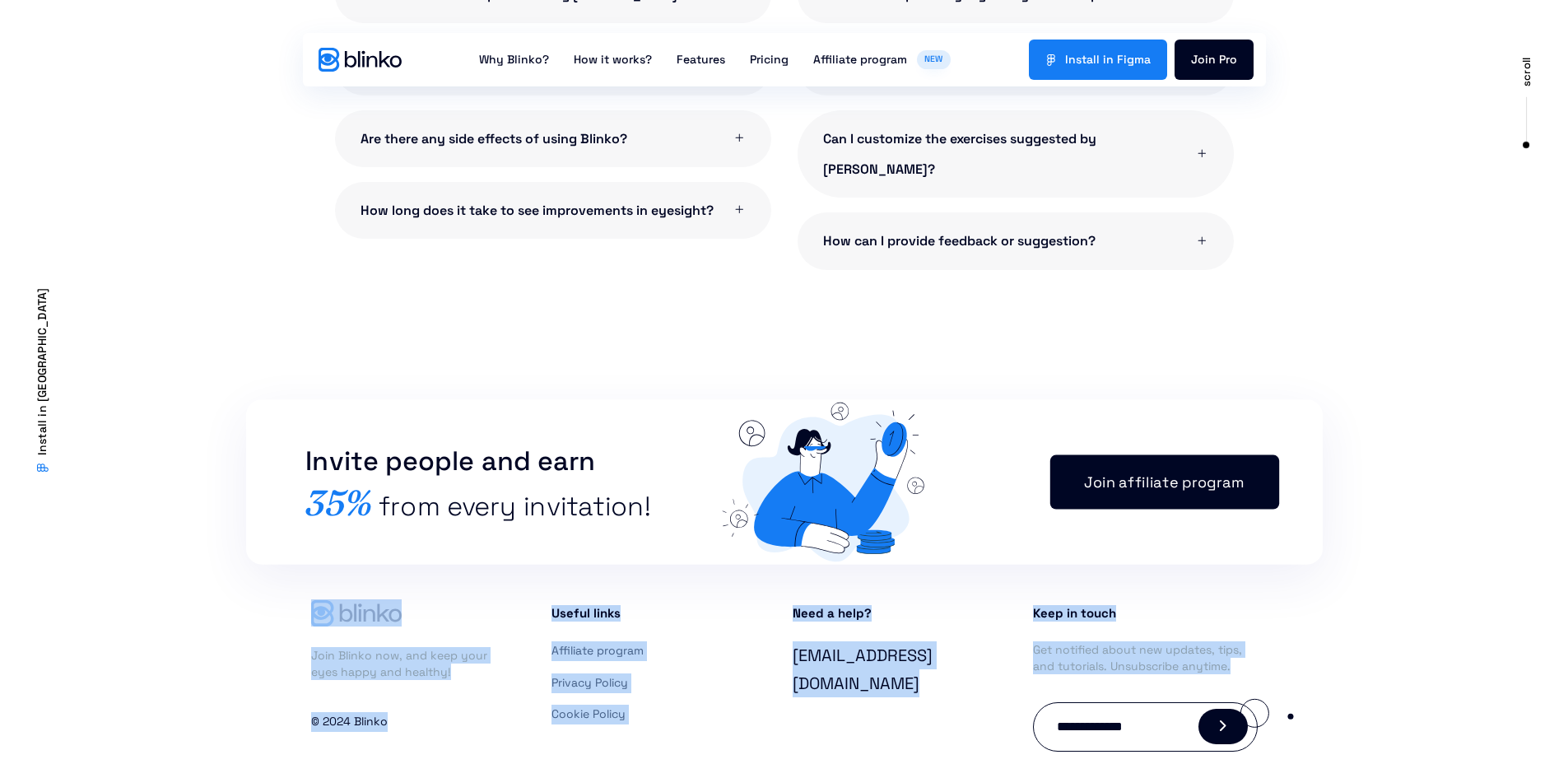
drag, startPoint x: 227, startPoint y: 577, endPoint x: 1310, endPoint y: 717, distance: 1092.0
click at [1310, 717] on section "Join Blinko now, and keep your eyes happy and healthy! © 2024 Blinko Useful lin…" at bounding box center [784, 683] width 1568 height 251
click at [1310, 716] on section "Join Blinko now, and keep your eyes happy and healthy! © 2024 Blinko Useful lin…" at bounding box center [784, 683] width 1568 height 251
drag, startPoint x: 1309, startPoint y: 715, endPoint x: 258, endPoint y: 575, distance: 1060.3
click at [258, 575] on section "Join Blinko now, and keep your eyes happy and healthy! © 2024 Blinko Useful lin…" at bounding box center [784, 683] width 1568 height 251
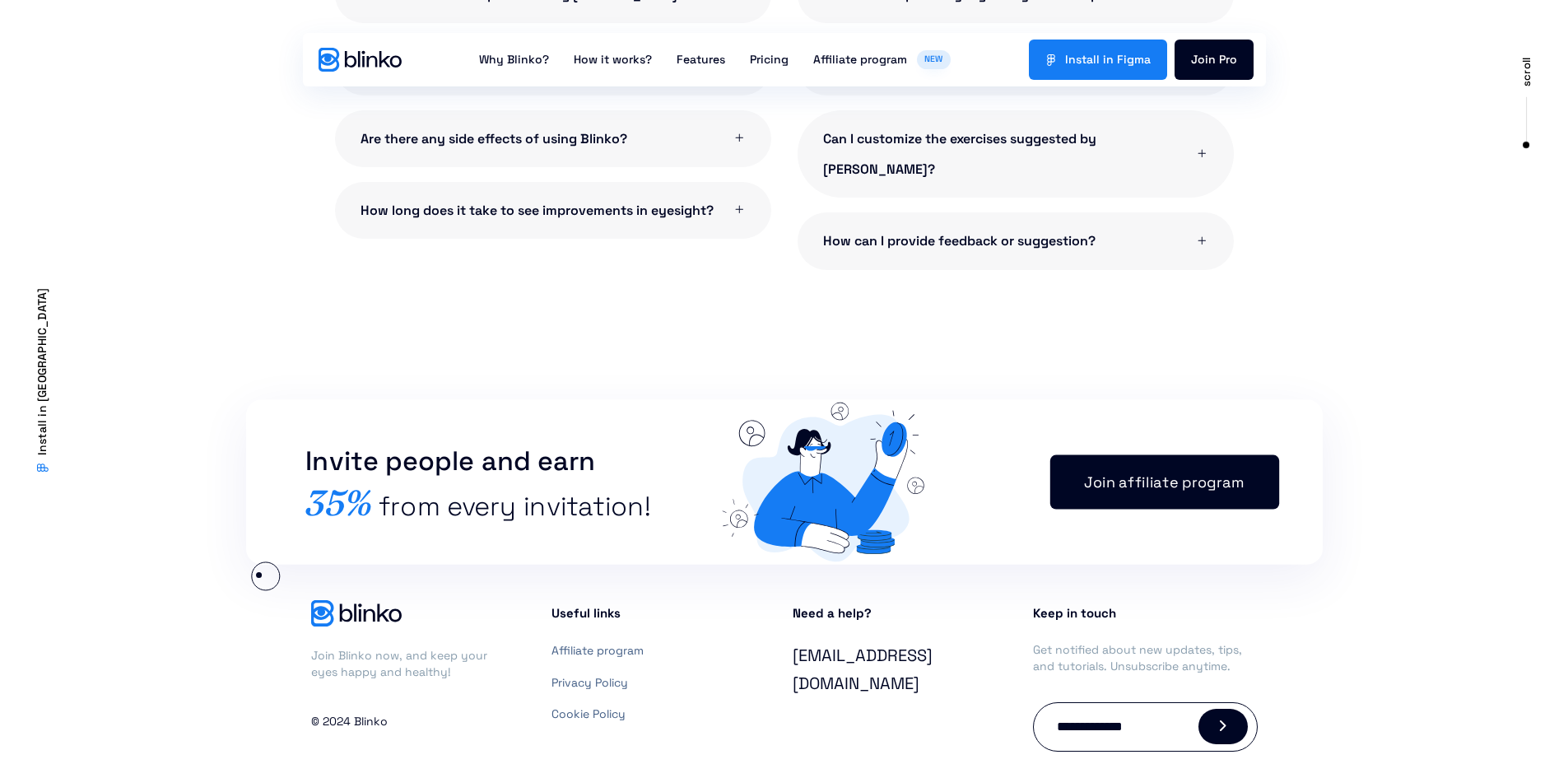
click at [258, 575] on section "Join Blinko now, and keep your eyes happy and healthy! © 2024 Blinko Useful lin…" at bounding box center [784, 683] width 1568 height 251
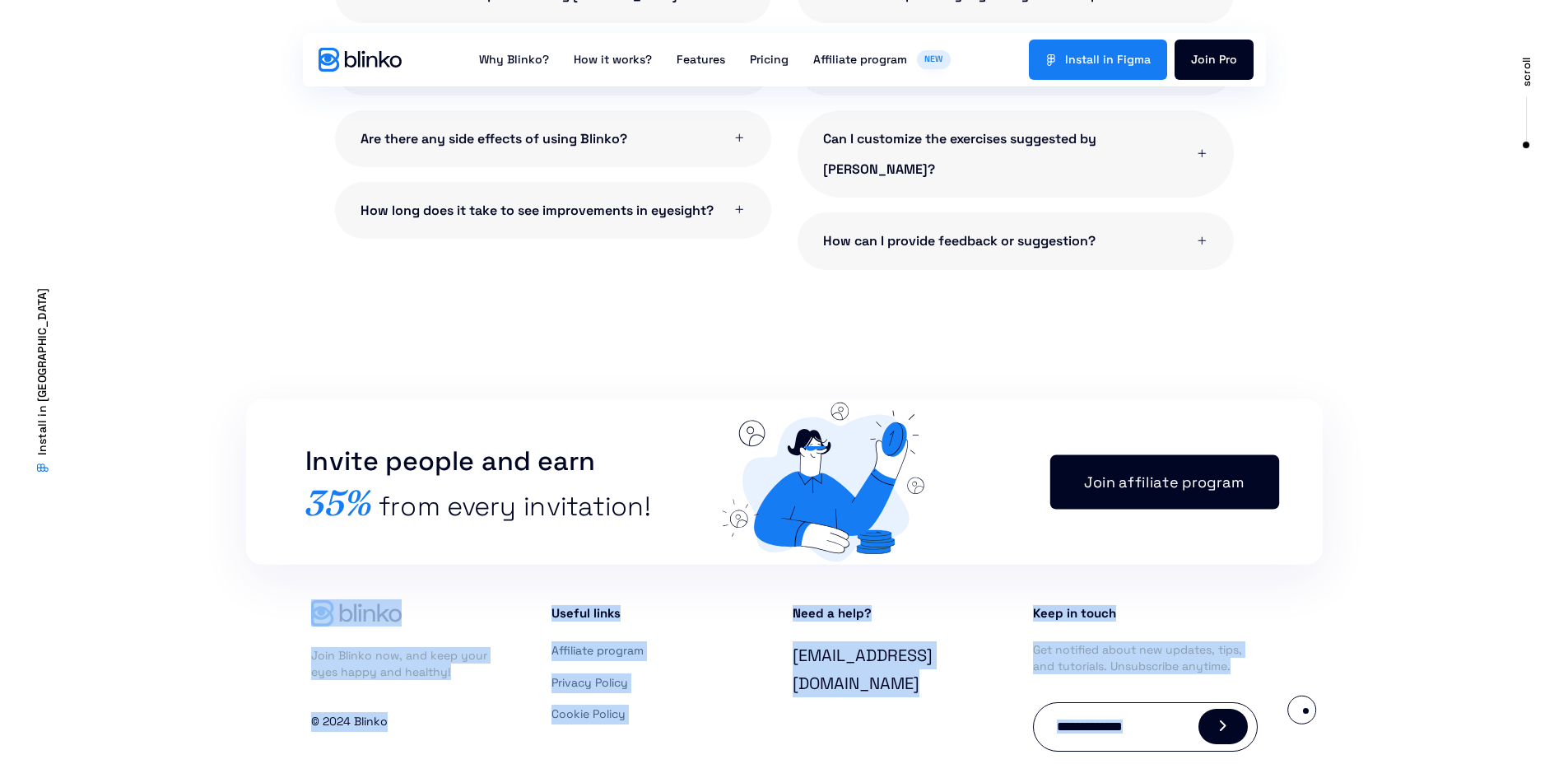
drag, startPoint x: 258, startPoint y: 575, endPoint x: 1306, endPoint y: 710, distance: 1056.7
click at [1306, 710] on section "Join Blinko now, and keep your eyes happy and healthy! © 2024 Blinko Useful lin…" at bounding box center [784, 683] width 1568 height 251
click at [1301, 708] on section "Join Blinko now, and keep your eyes happy and healthy! © 2024 Blinko Useful lin…" at bounding box center [784, 683] width 1568 height 251
drag, startPoint x: 1300, startPoint y: 708, endPoint x: 206, endPoint y: 573, distance: 1102.3
click at [206, 573] on section "Join Blinko now, and keep your eyes happy and healthy! © 2024 Blinko Useful lin…" at bounding box center [784, 683] width 1568 height 251
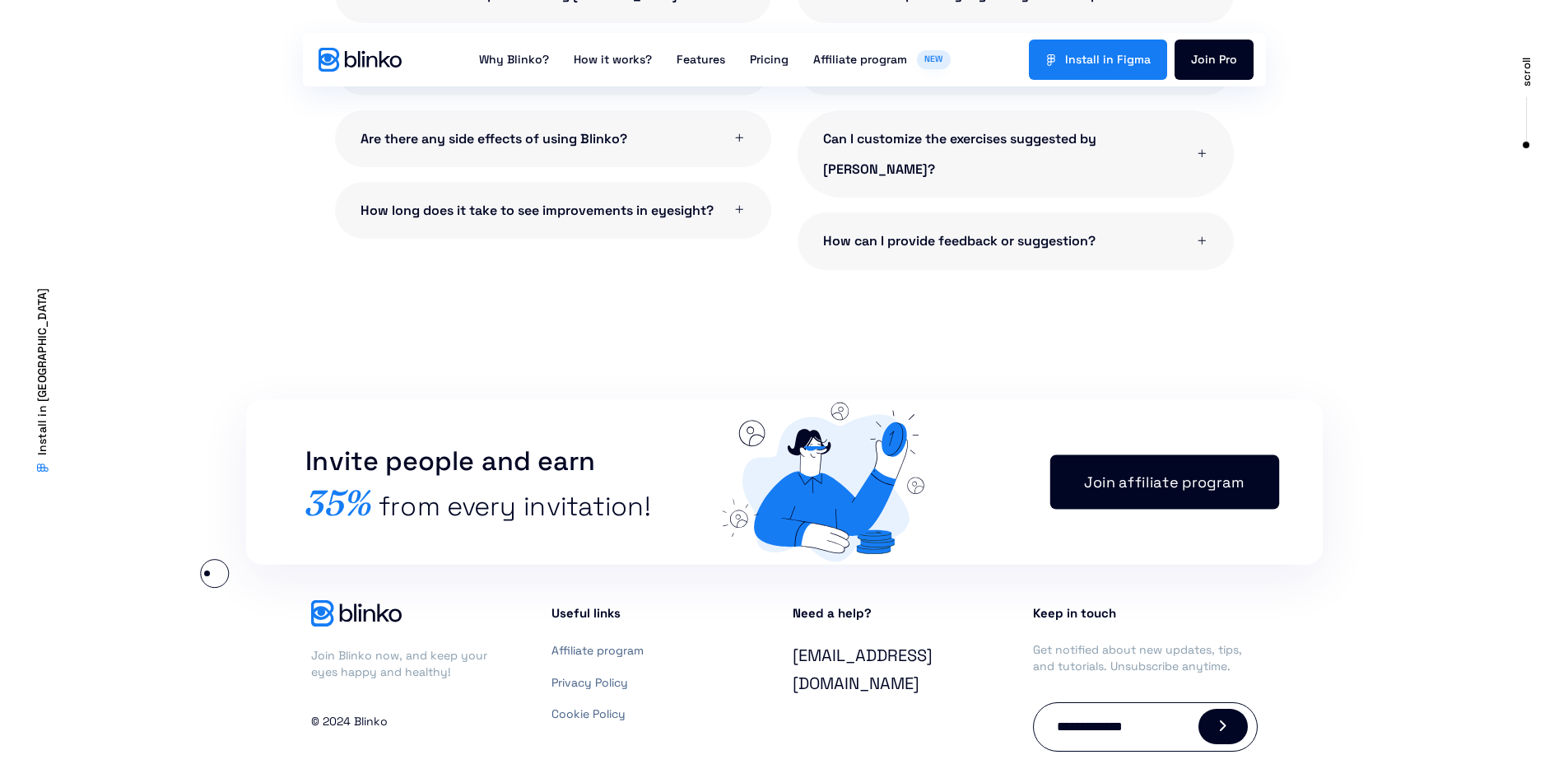
click at [206, 573] on section "Join Blinko now, and keep your eyes happy and healthy! © 2024 Blinko Useful lin…" at bounding box center [784, 683] width 1568 height 251
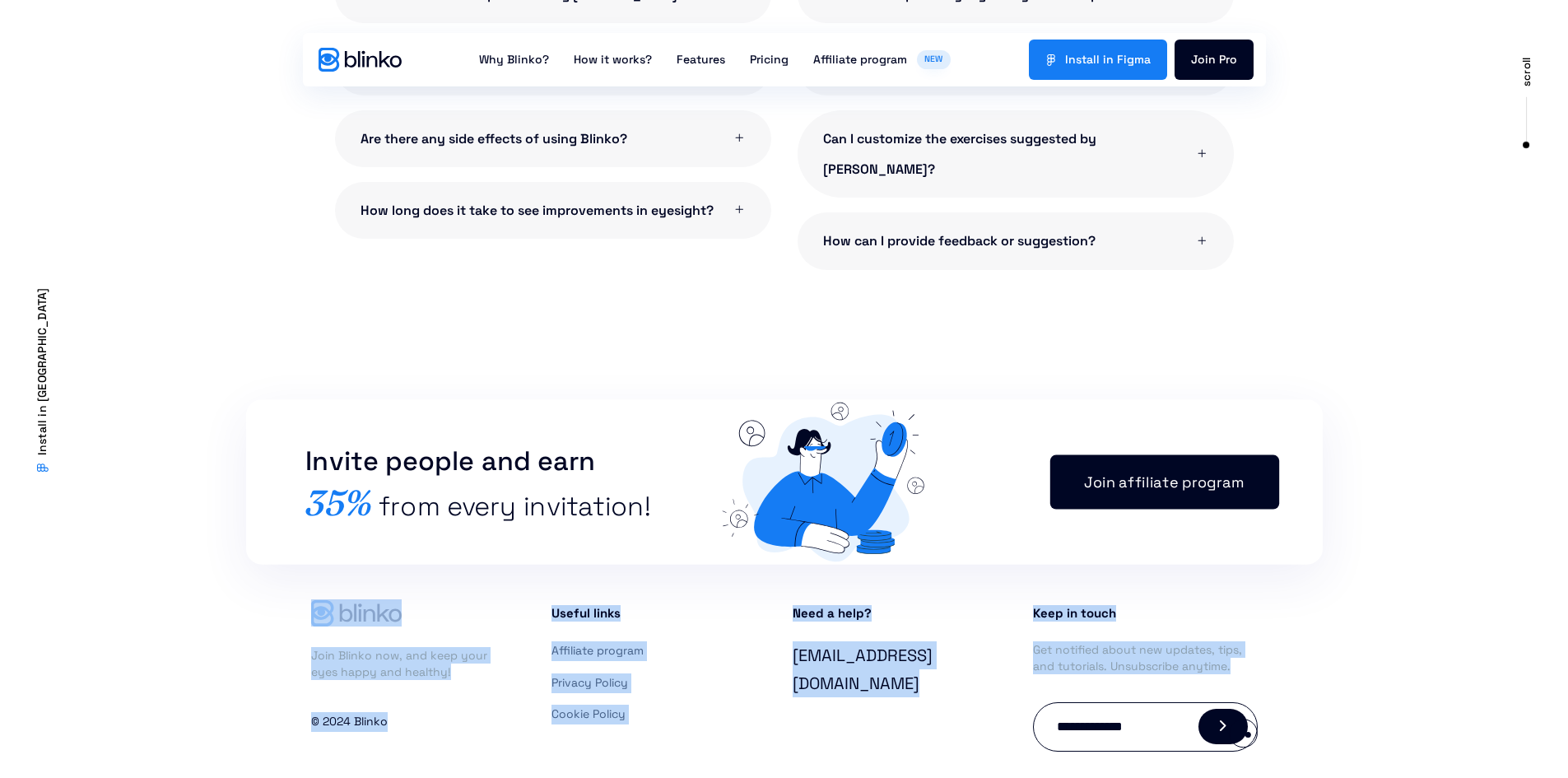
drag, startPoint x: 317, startPoint y: 600, endPoint x: 1248, endPoint y: 733, distance: 940.5
click at [1248, 733] on section "Join Blinko now, and keep your eyes happy and healthy! © 2024 Blinko Useful lin…" at bounding box center [784, 683] width 1568 height 251
click at [916, 690] on div "Need a help? [EMAIL_ADDRESS][DOMAIN_NAME]" at bounding box center [905, 674] width 241 height 168
drag, startPoint x: 1358, startPoint y: 718, endPoint x: 282, endPoint y: 583, distance: 1084.4
click at [282, 583] on section "Join Blinko now, and keep your eyes happy and healthy! © 2024 Blinko Useful lin…" at bounding box center [784, 683] width 1568 height 251
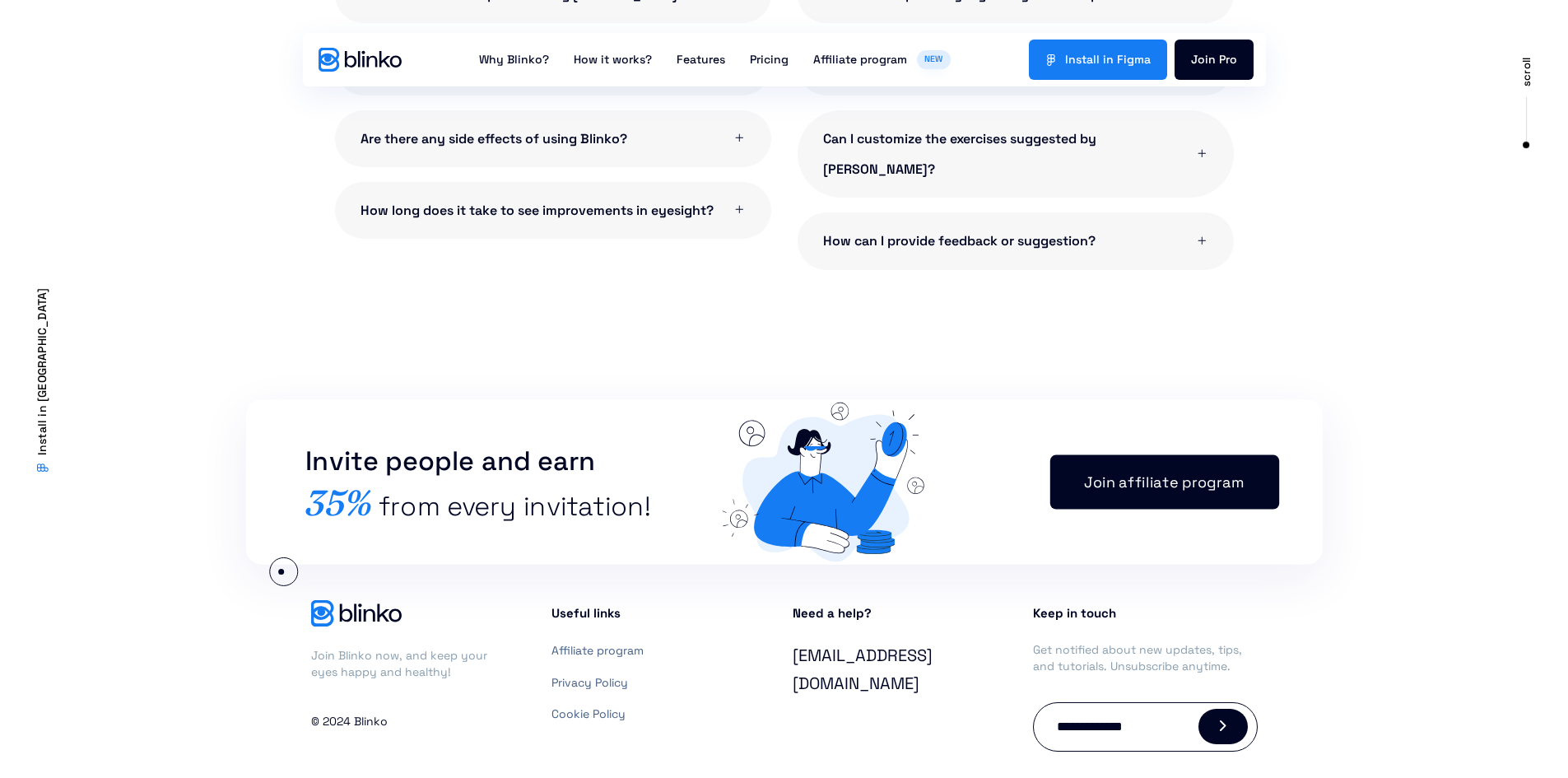
click at [281, 571] on section "Join Blinko now, and keep your eyes happy and healthy! © 2024 Blinko Useful lin…" at bounding box center [784, 683] width 1568 height 251
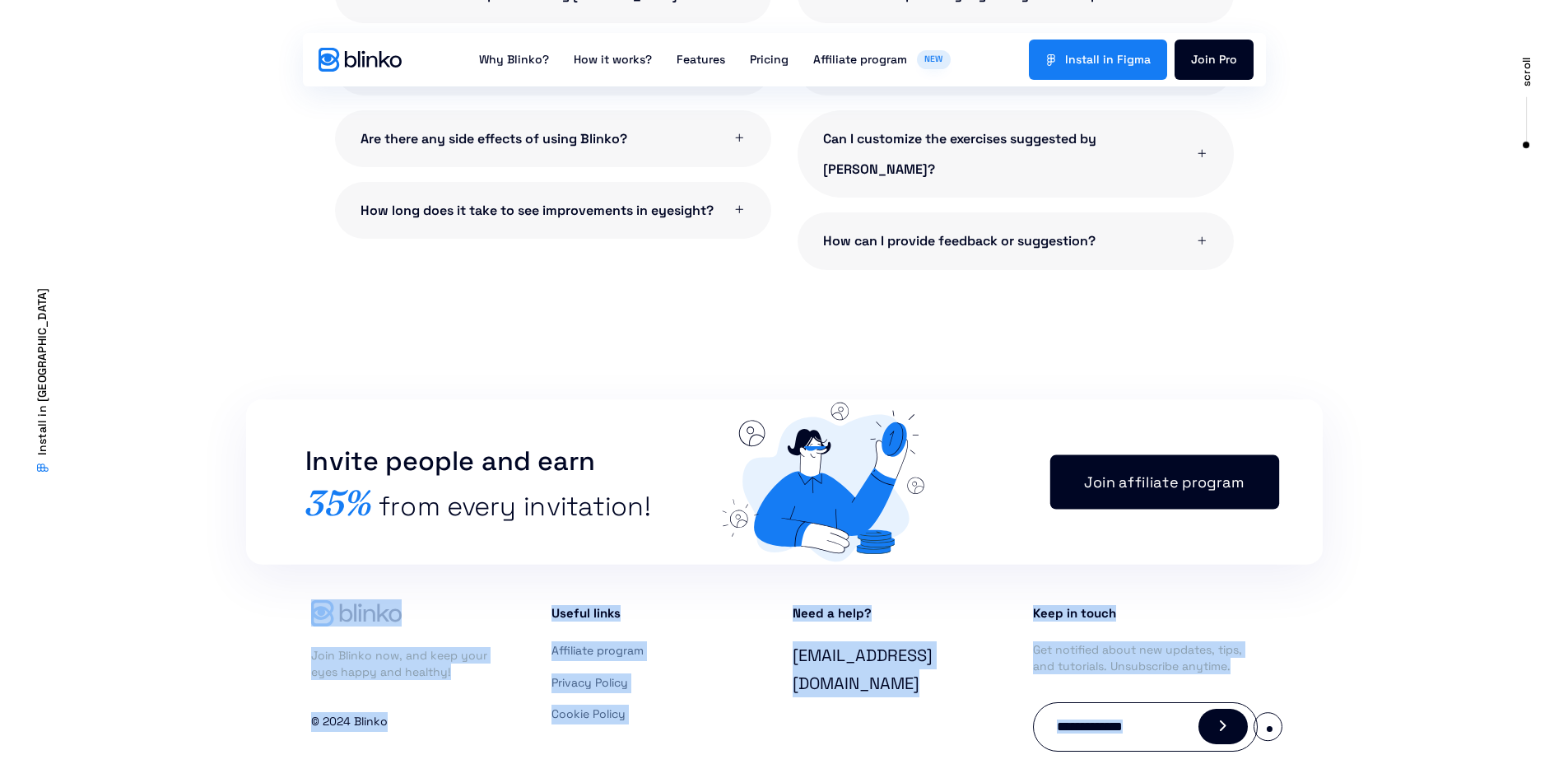
drag, startPoint x: 281, startPoint y: 571, endPoint x: 1269, endPoint y: 728, distance: 1000.4
click at [1269, 728] on section "Join Blinko now, and keep your eyes happy and healthy! © 2024 Blinko Useful lin…" at bounding box center [784, 683] width 1568 height 251
click at [1272, 724] on section "Join Blinko now, and keep your eyes happy and healthy! © 2024 Blinko Useful lin…" at bounding box center [784, 683] width 1568 height 251
click at [1272, 720] on section "Join Blinko now, and keep your eyes happy and healthy! © 2024 Blinko Useful lin…" at bounding box center [784, 683] width 1568 height 251
drag, startPoint x: 1272, startPoint y: 720, endPoint x: 249, endPoint y: 569, distance: 1034.1
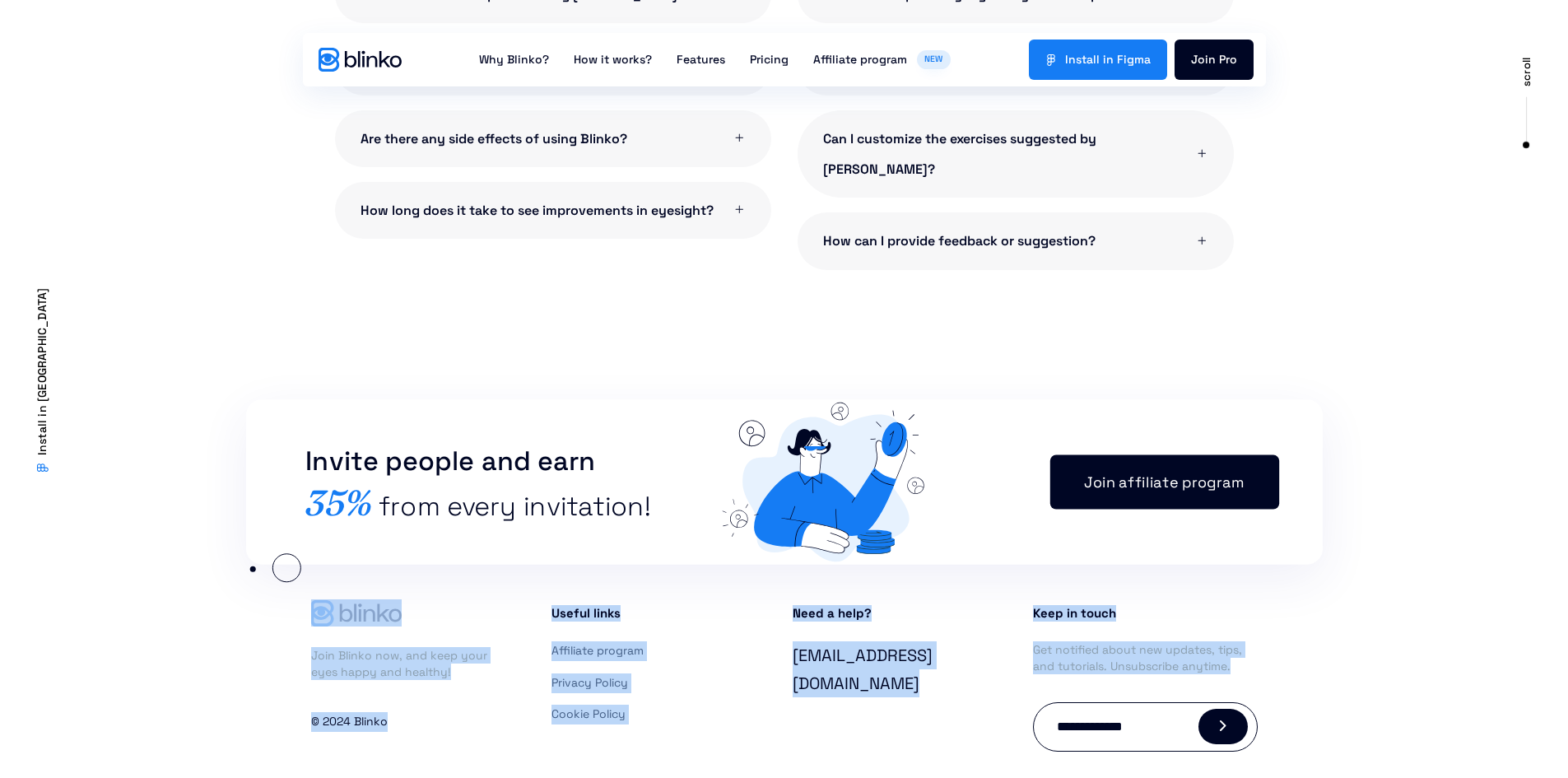
click at [249, 569] on section "Join Blinko now, and keep your eyes happy and healthy! © 2024 Blinko Useful lin…" at bounding box center [784, 683] width 1568 height 251
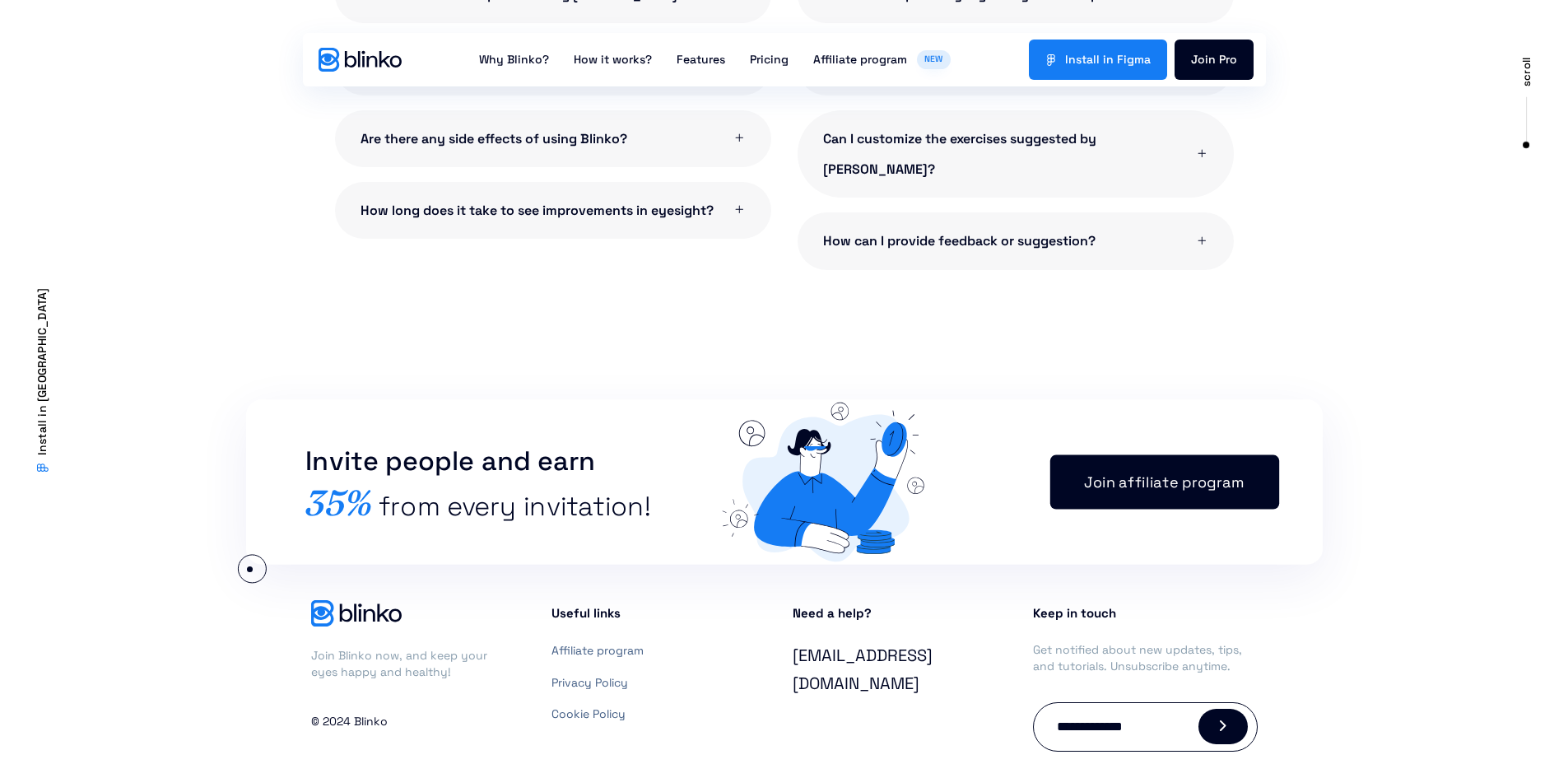
click at [249, 569] on section "Join Blinko now, and keep your eyes happy and healthy! © 2024 Blinko Useful lin…" at bounding box center [784, 683] width 1568 height 251
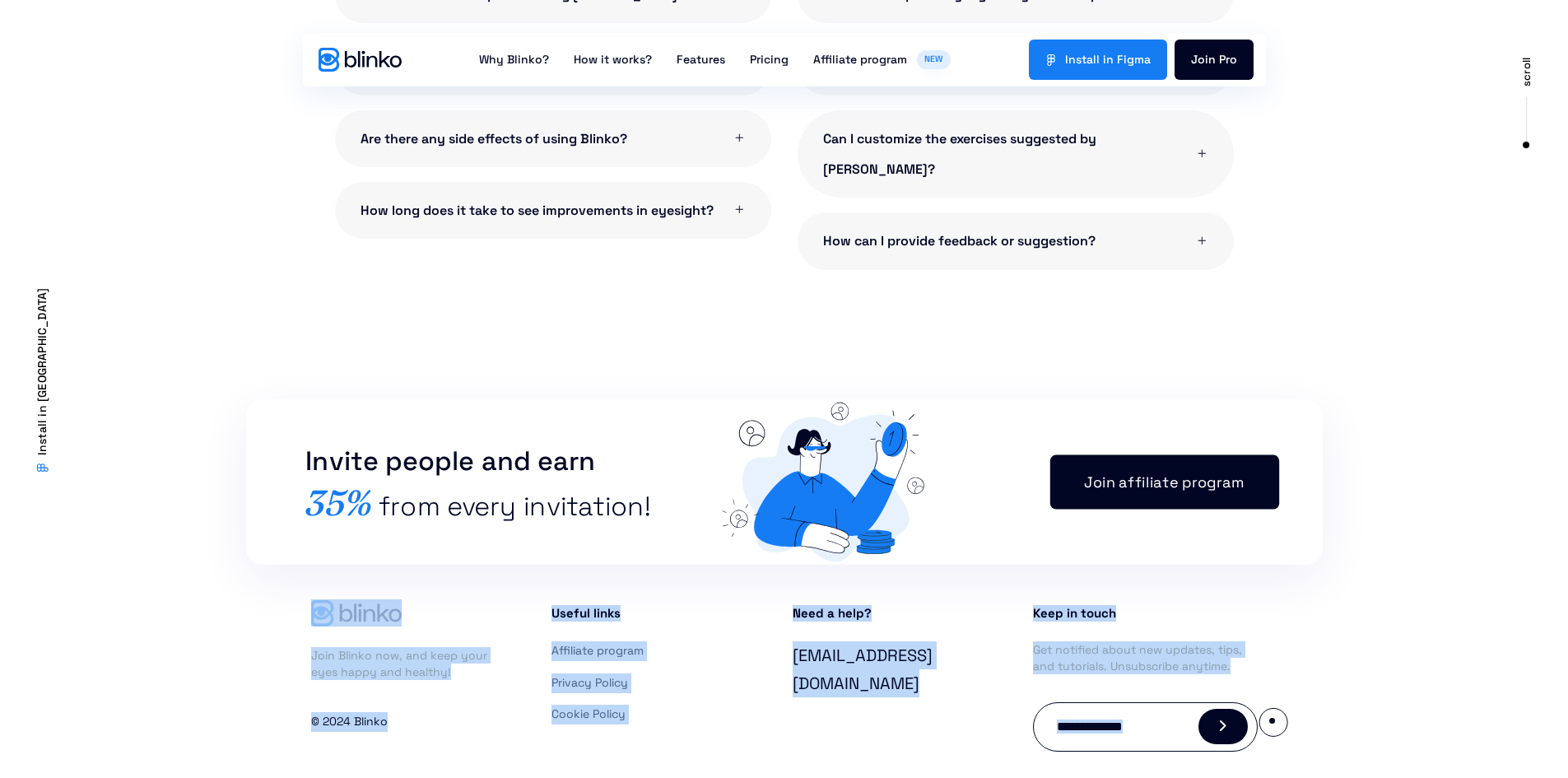
drag, startPoint x: 249, startPoint y: 569, endPoint x: 1272, endPoint y: 717, distance: 1033.7
click at [1272, 719] on section "Join Blinko now, and keep your eyes happy and healthy! © 2024 Blinko Useful lin…" at bounding box center [784, 683] width 1568 height 251
click at [1013, 729] on section "Join Blinko now, and keep your eyes happy and healthy! © 2024 Blinko Useful lin…" at bounding box center [784, 683] width 1568 height 251
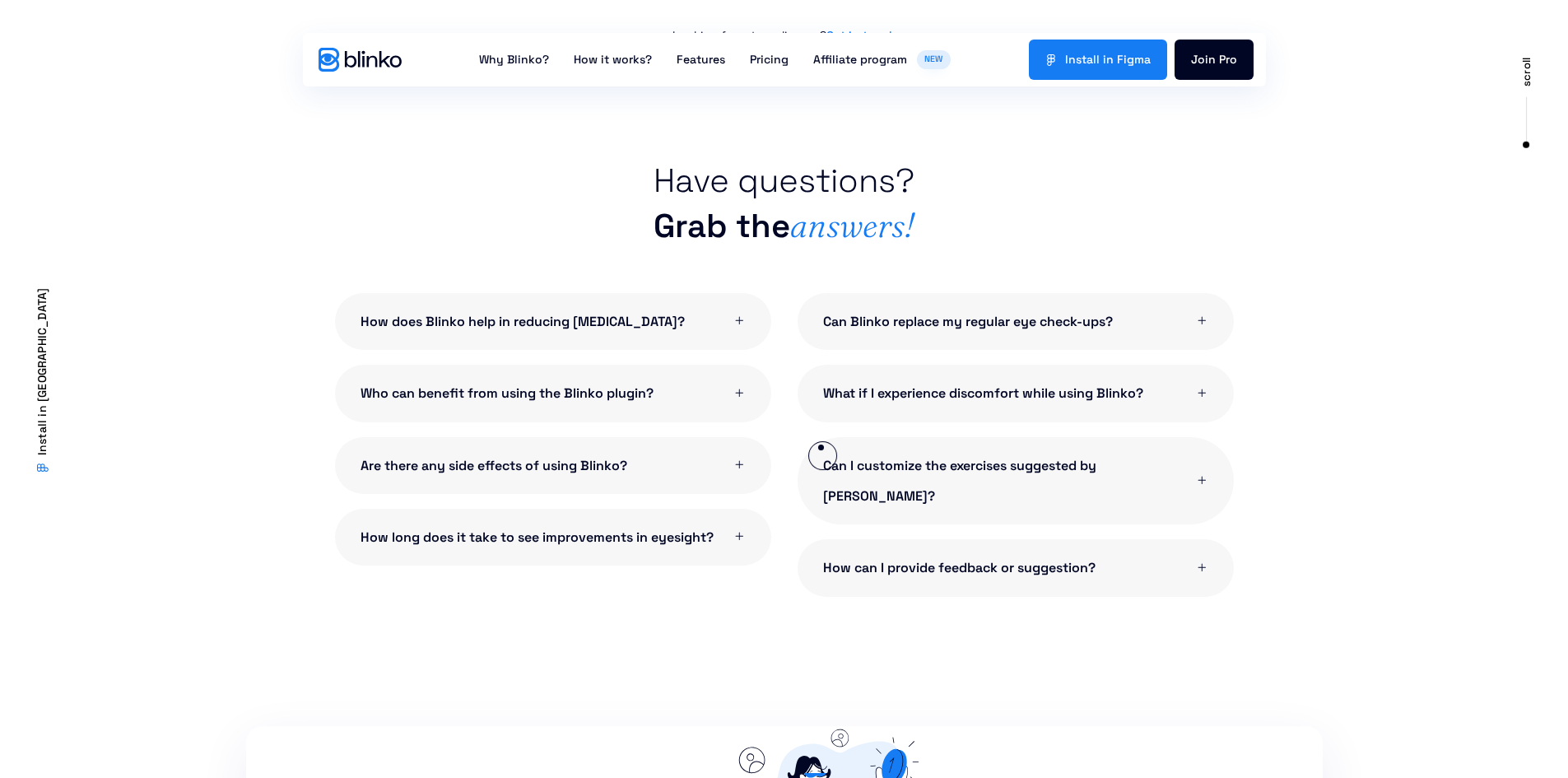
scroll to position [3335, 0]
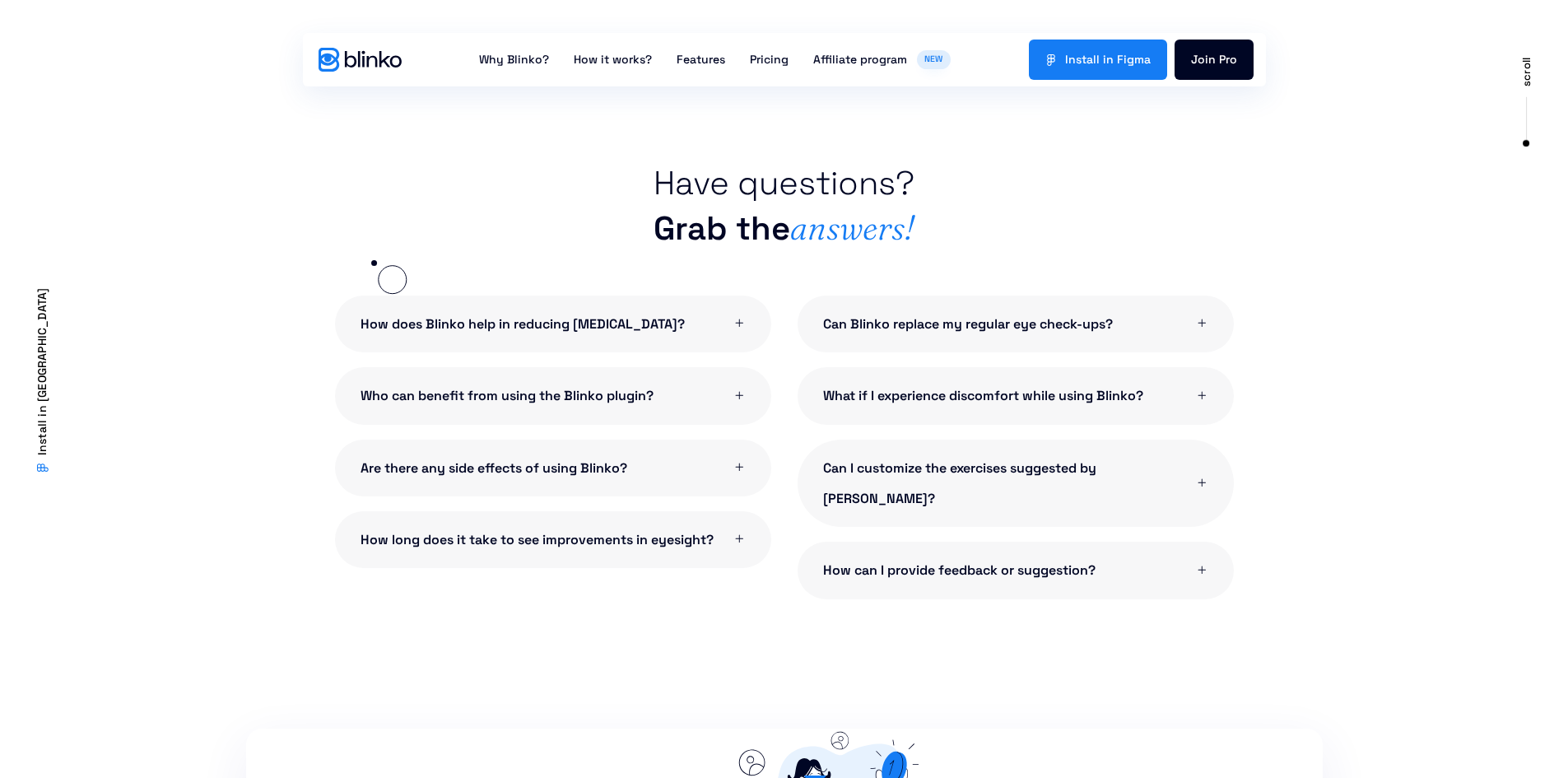
click at [374, 263] on div "Have questions? Grab the answers!" at bounding box center [784, 214] width 921 height 107
click at [569, 326] on span "How does Blinko help in reducing [MEDICAL_DATA]?" at bounding box center [523, 324] width 325 height 31
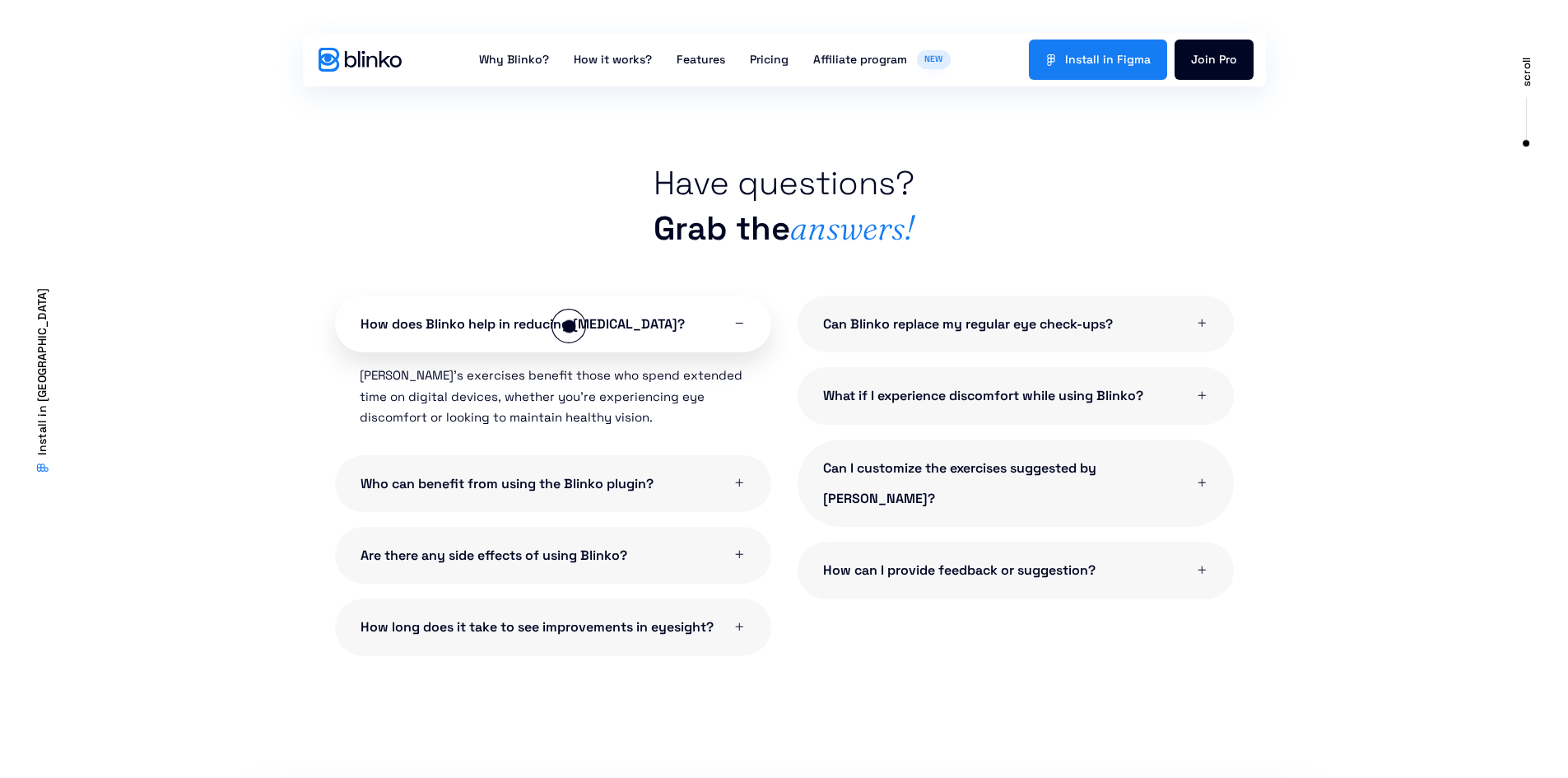
click at [569, 326] on span "How does Blinko help in reducing [MEDICAL_DATA]?" at bounding box center [523, 324] width 325 height 31
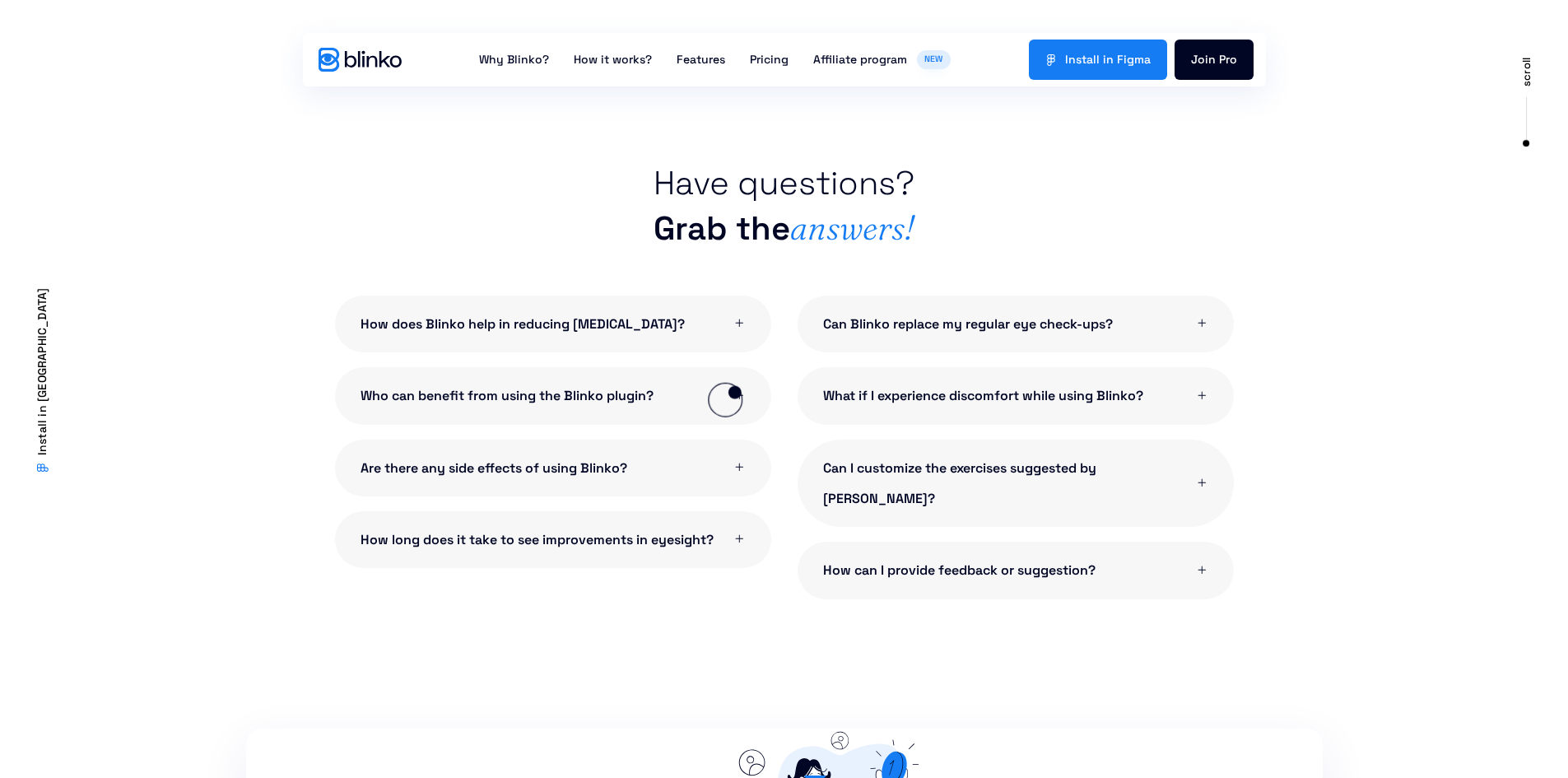
click at [736, 391] on icon at bounding box center [738, 394] width 13 height 13
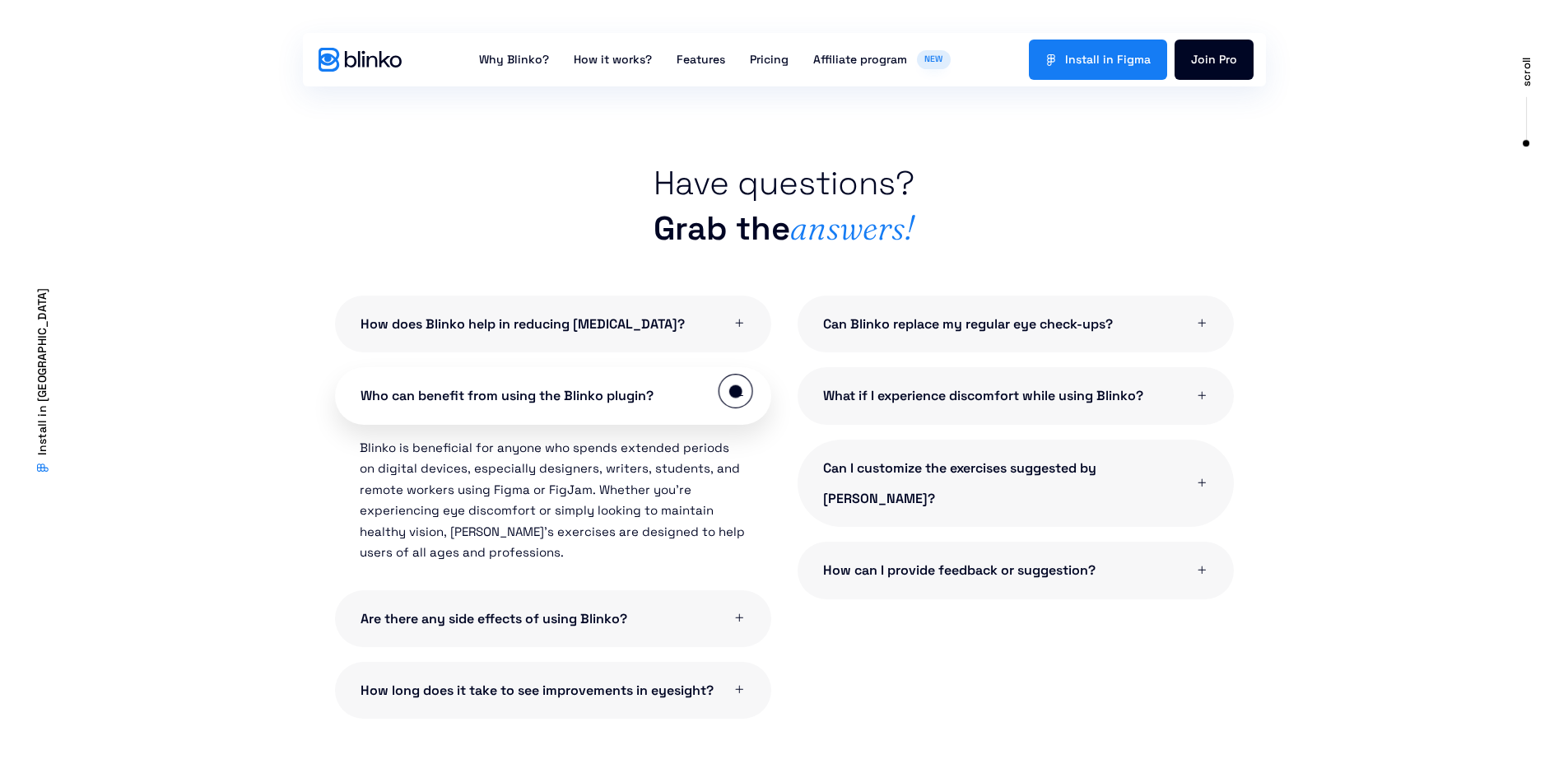
click at [735, 391] on icon at bounding box center [738, 394] width 13 height 13
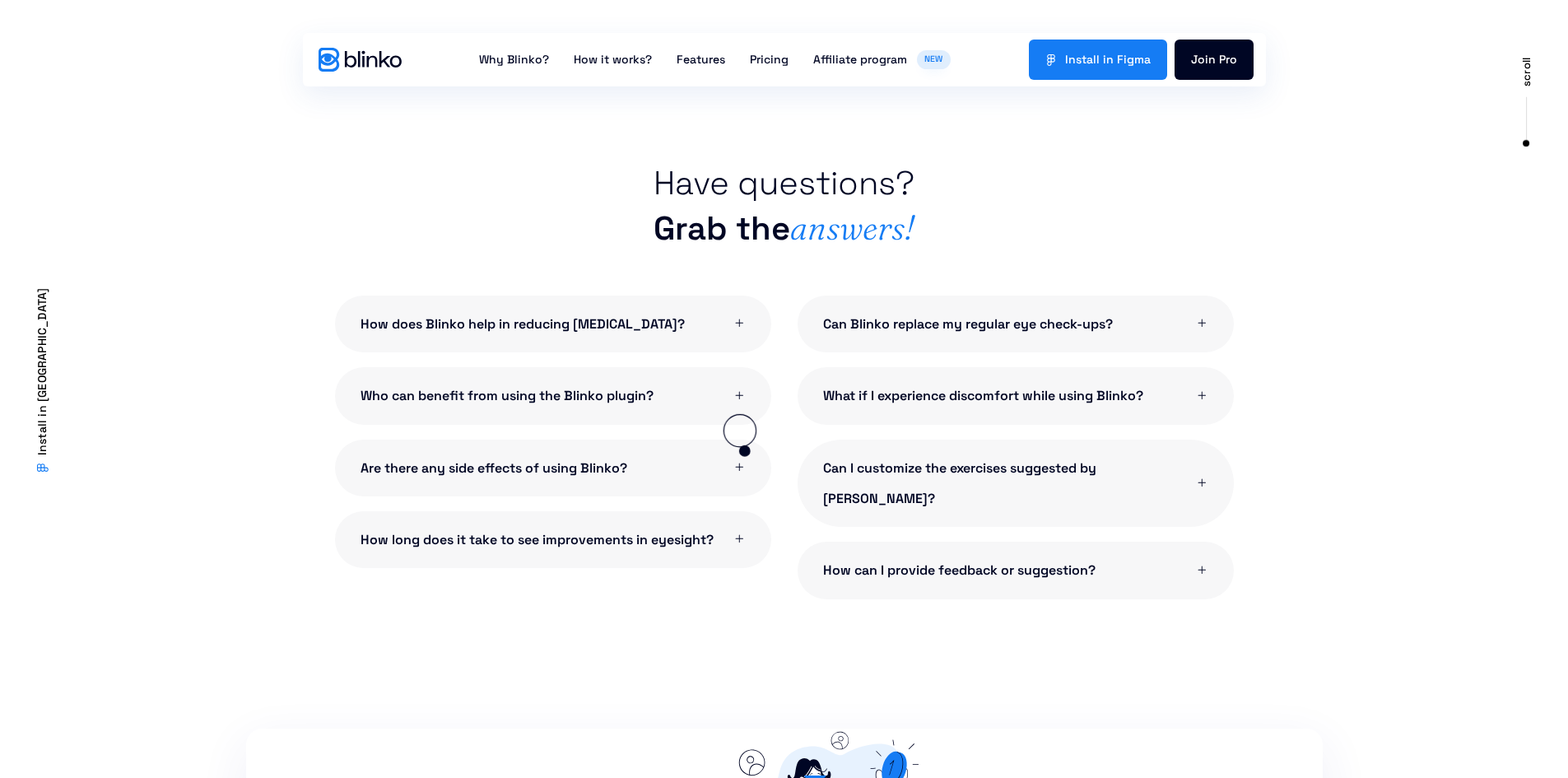
click at [746, 453] on link "Are there any side effects of using Blinko?" at bounding box center [553, 467] width 436 height 57
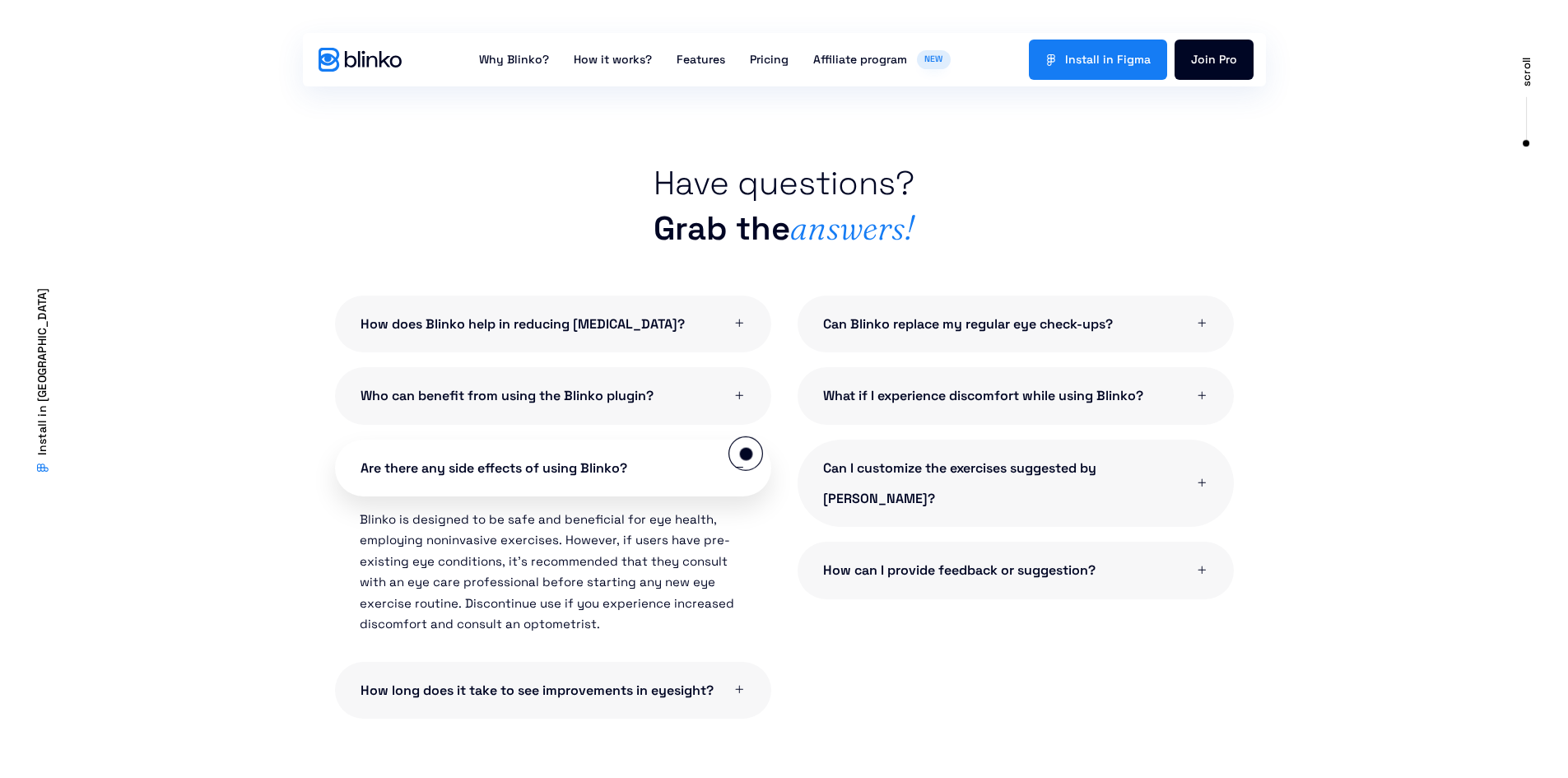
click at [746, 453] on link "Are there any side effects of using Blinko?" at bounding box center [553, 467] width 436 height 57
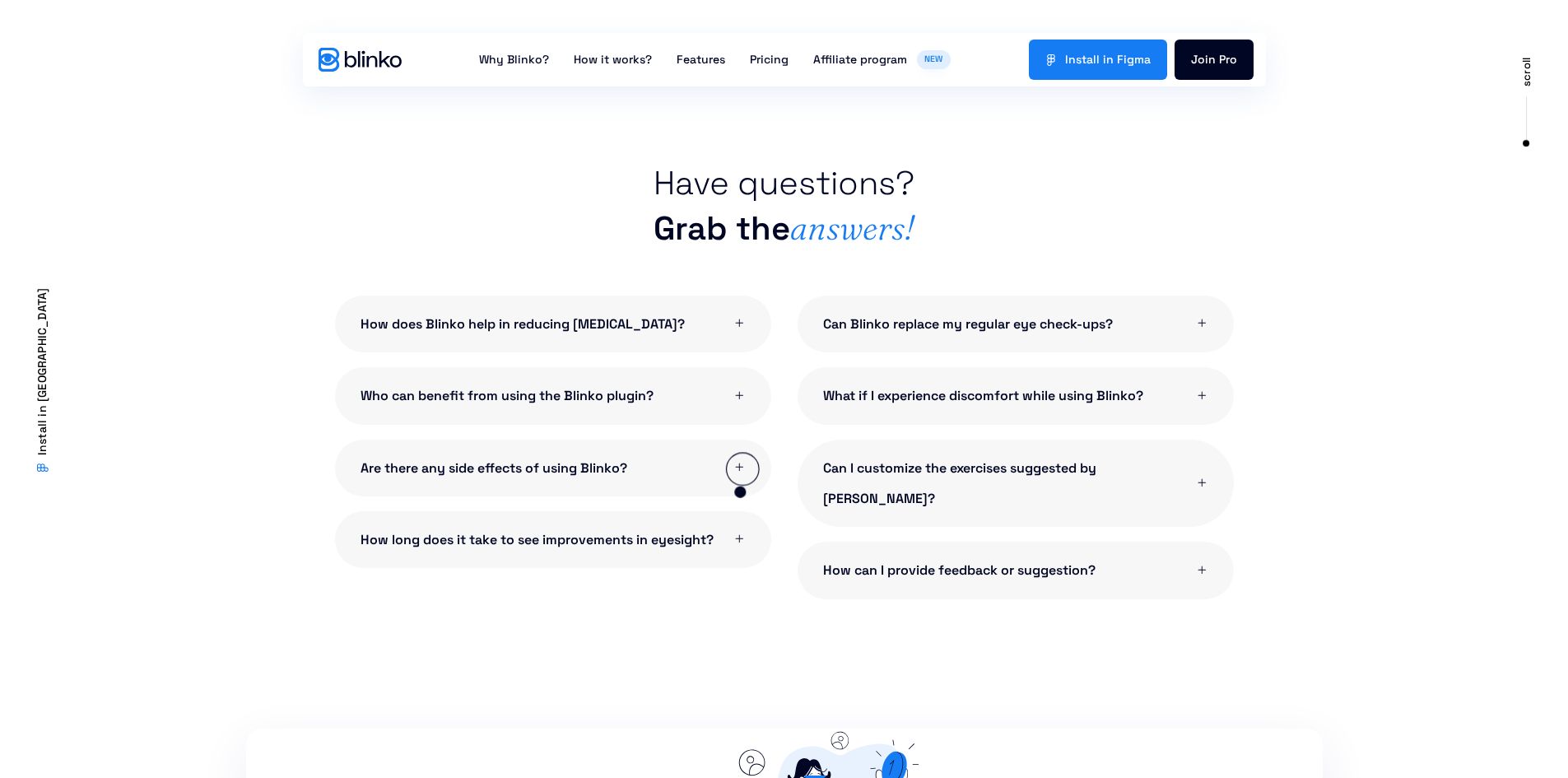
click at [742, 519] on link "How long does it take to see improvements in eyesight?" at bounding box center [553, 539] width 436 height 57
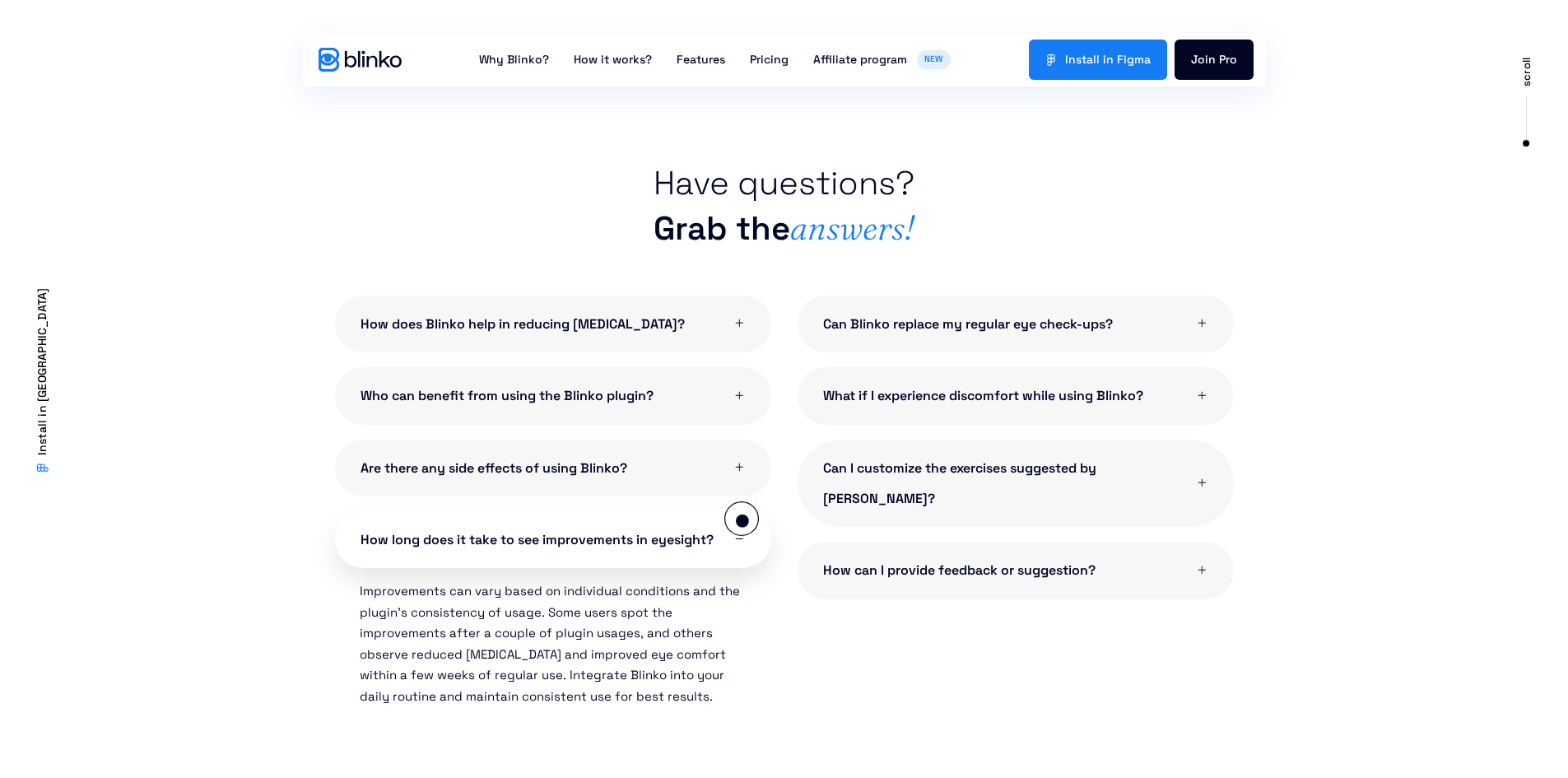
click at [743, 529] on link "How long does it take to see improvements in eyesight?" at bounding box center [553, 539] width 436 height 57
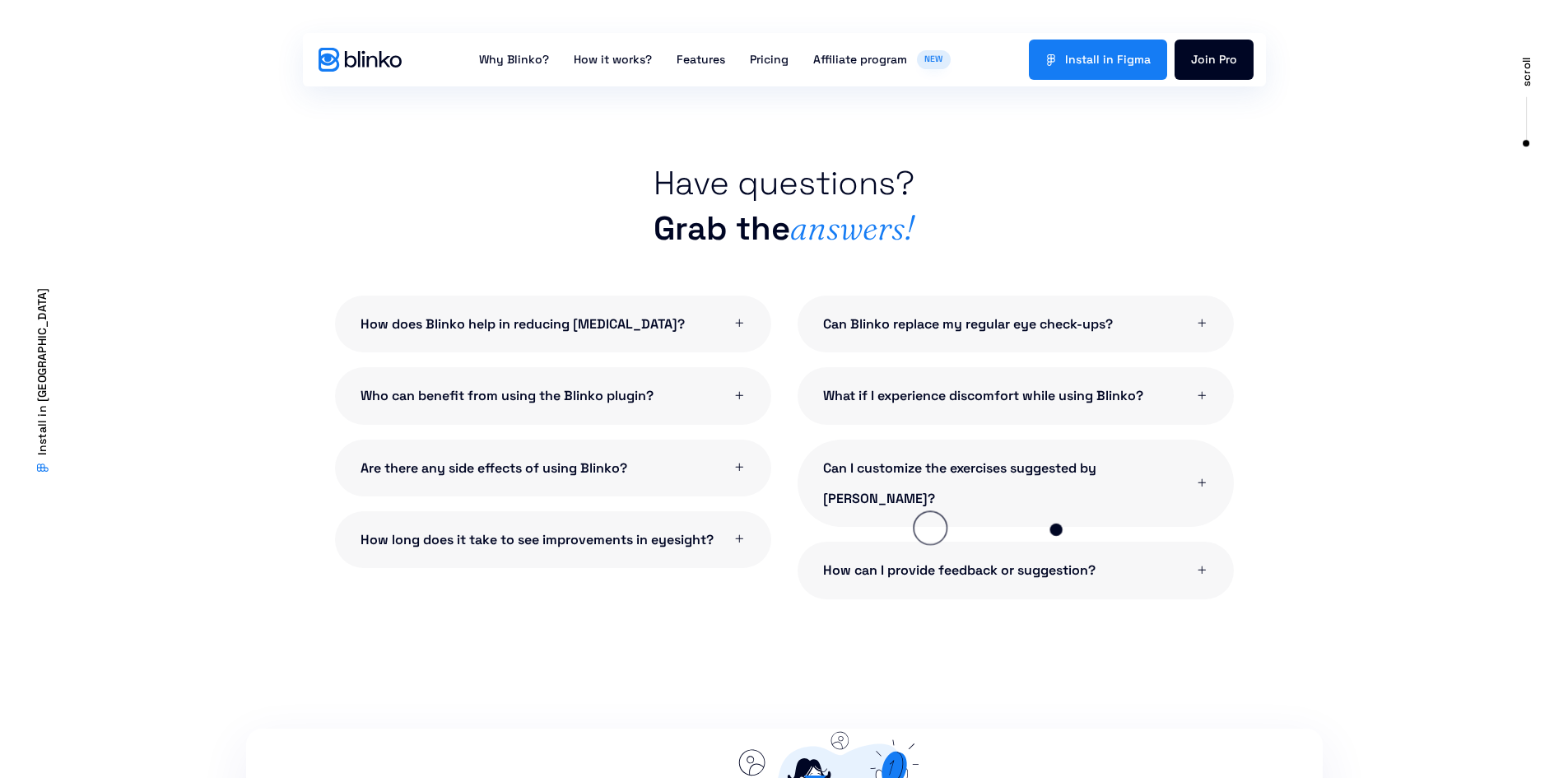
click at [1121, 542] on link "How can I provide feedback or suggestion?" at bounding box center [1016, 570] width 436 height 57
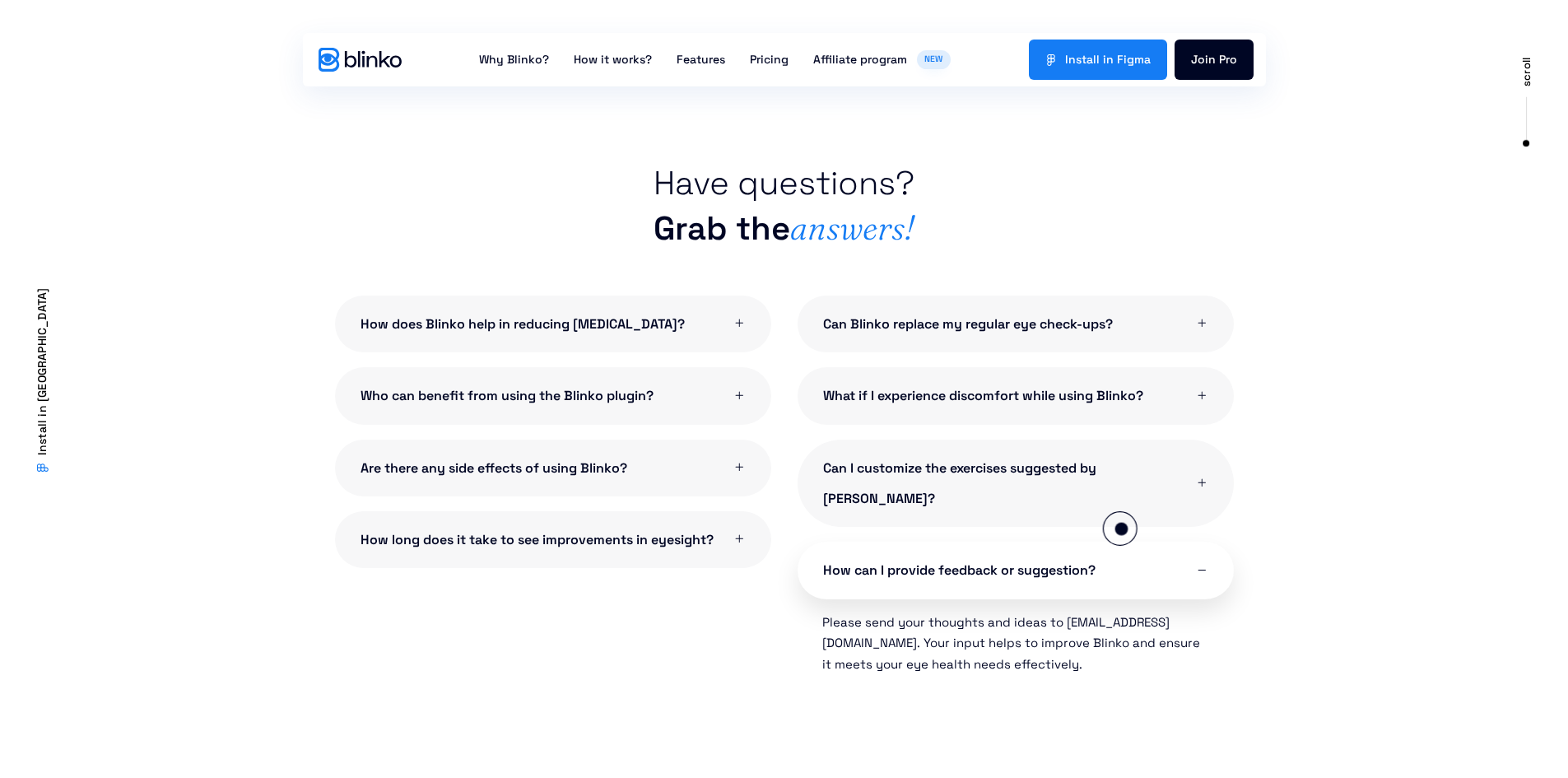
click at [1121, 542] on link "How can I provide feedback or suggestion?" at bounding box center [1016, 570] width 436 height 57
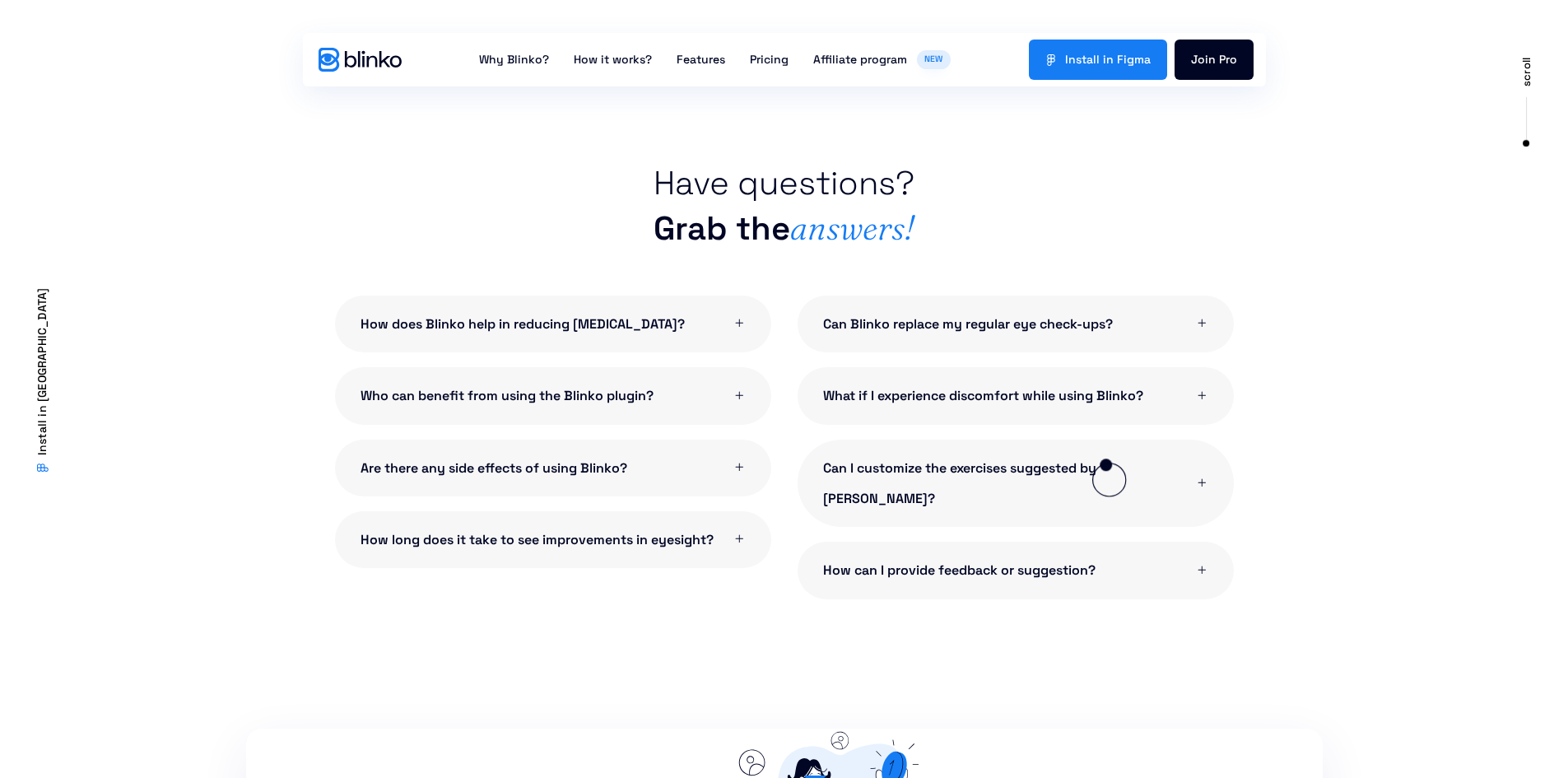
click at [1106, 463] on span "Can I customize the exercises suggested by [PERSON_NAME]?" at bounding box center [1002, 483] width 359 height 62
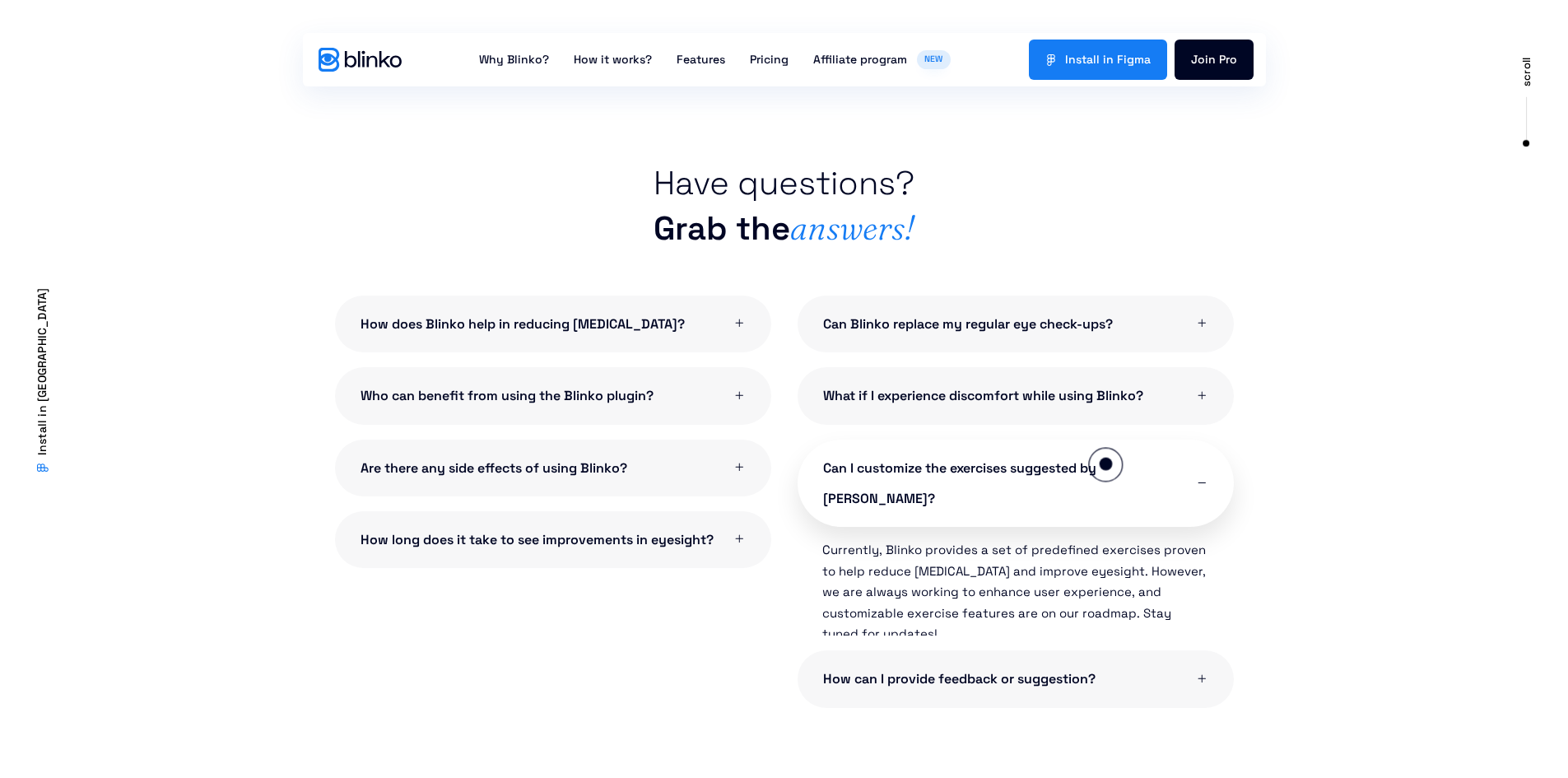
click at [1106, 463] on span "Can I customize the exercises suggested by [PERSON_NAME]?" at bounding box center [1002, 483] width 359 height 62
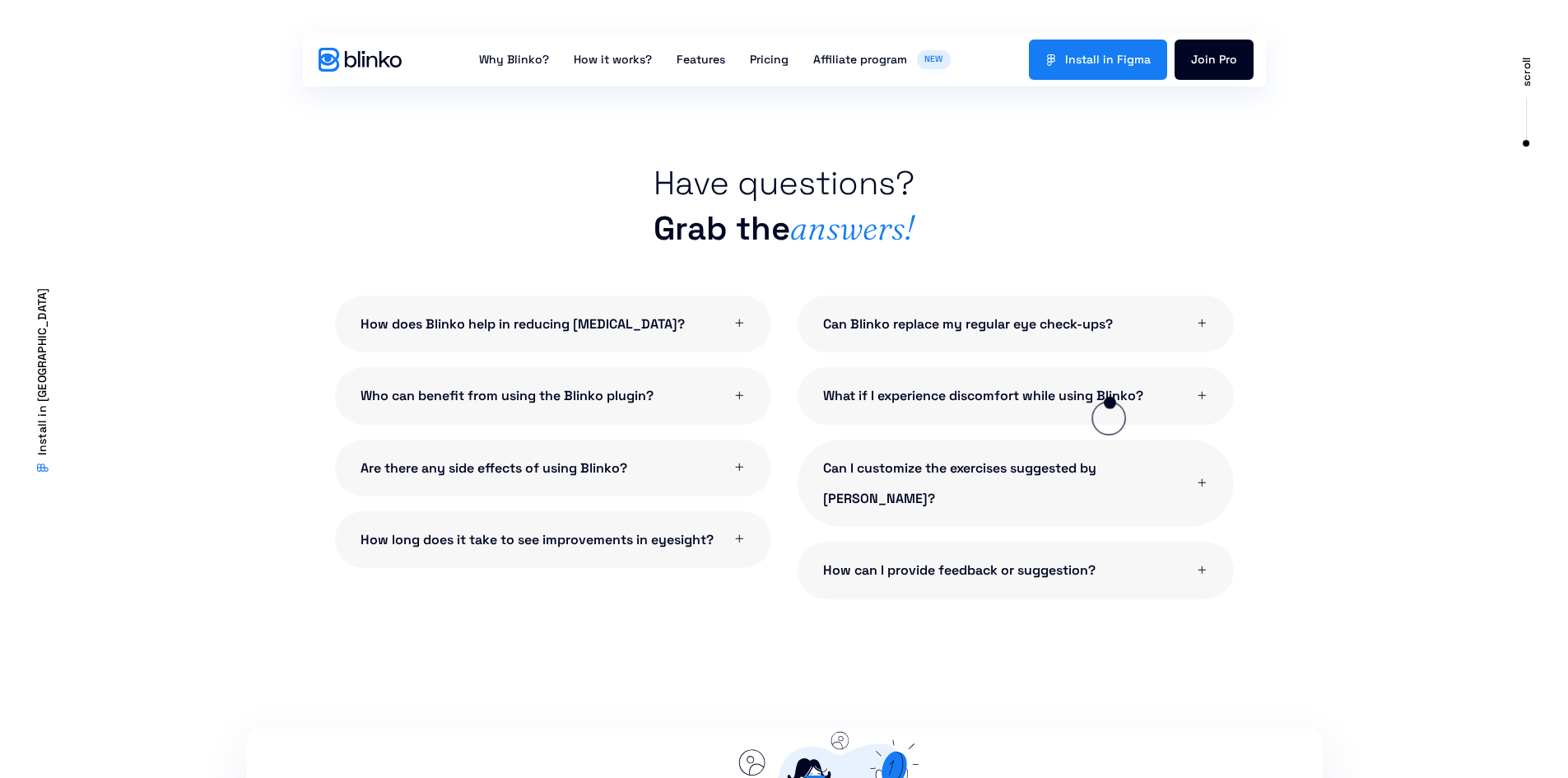
click at [1110, 400] on span "What if I experience discomfort while using Blinko?" at bounding box center [982, 395] width 320 height 31
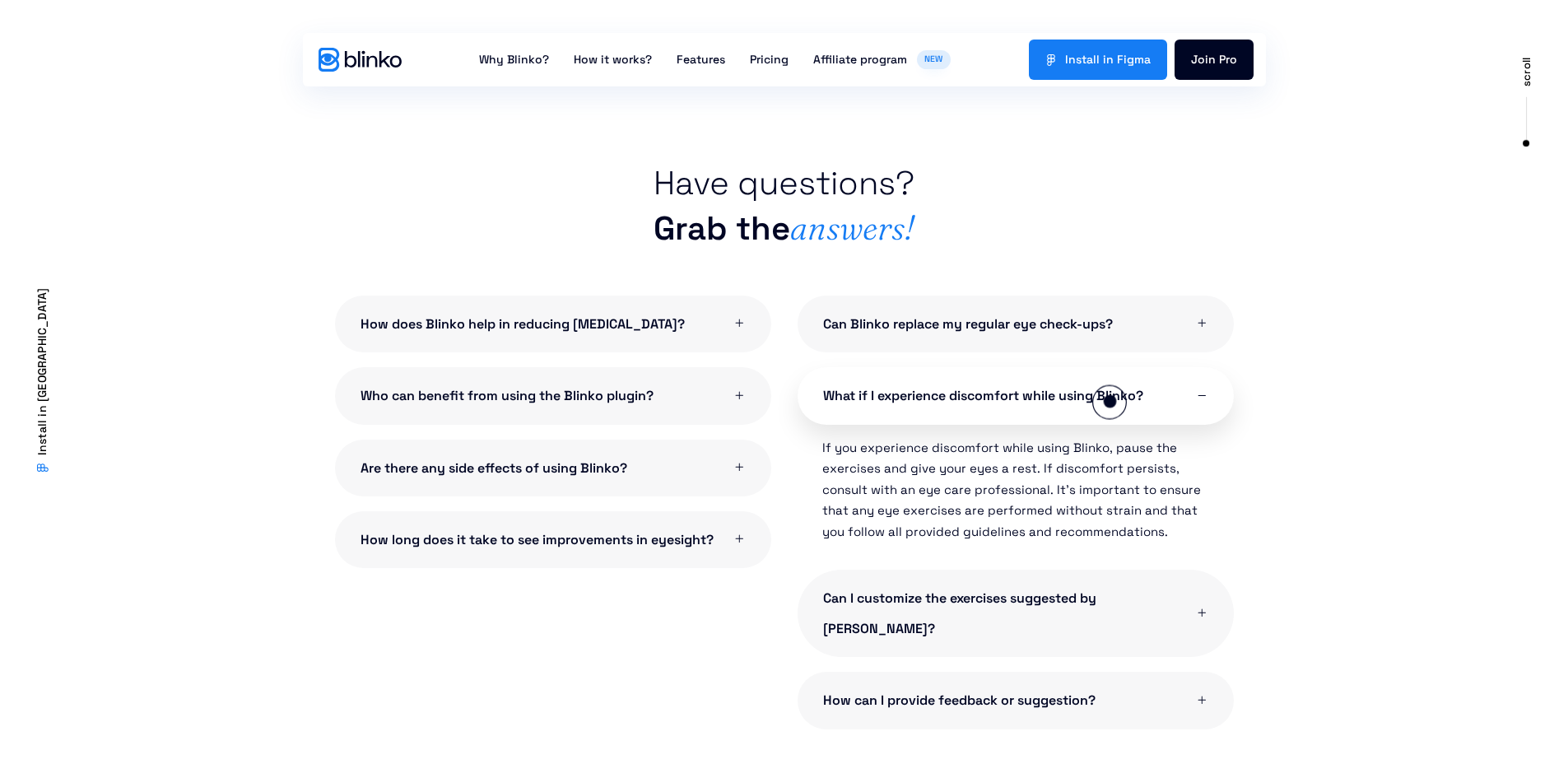
click at [1110, 400] on span "What if I experience discomfort while using Blinko?" at bounding box center [982, 395] width 320 height 31
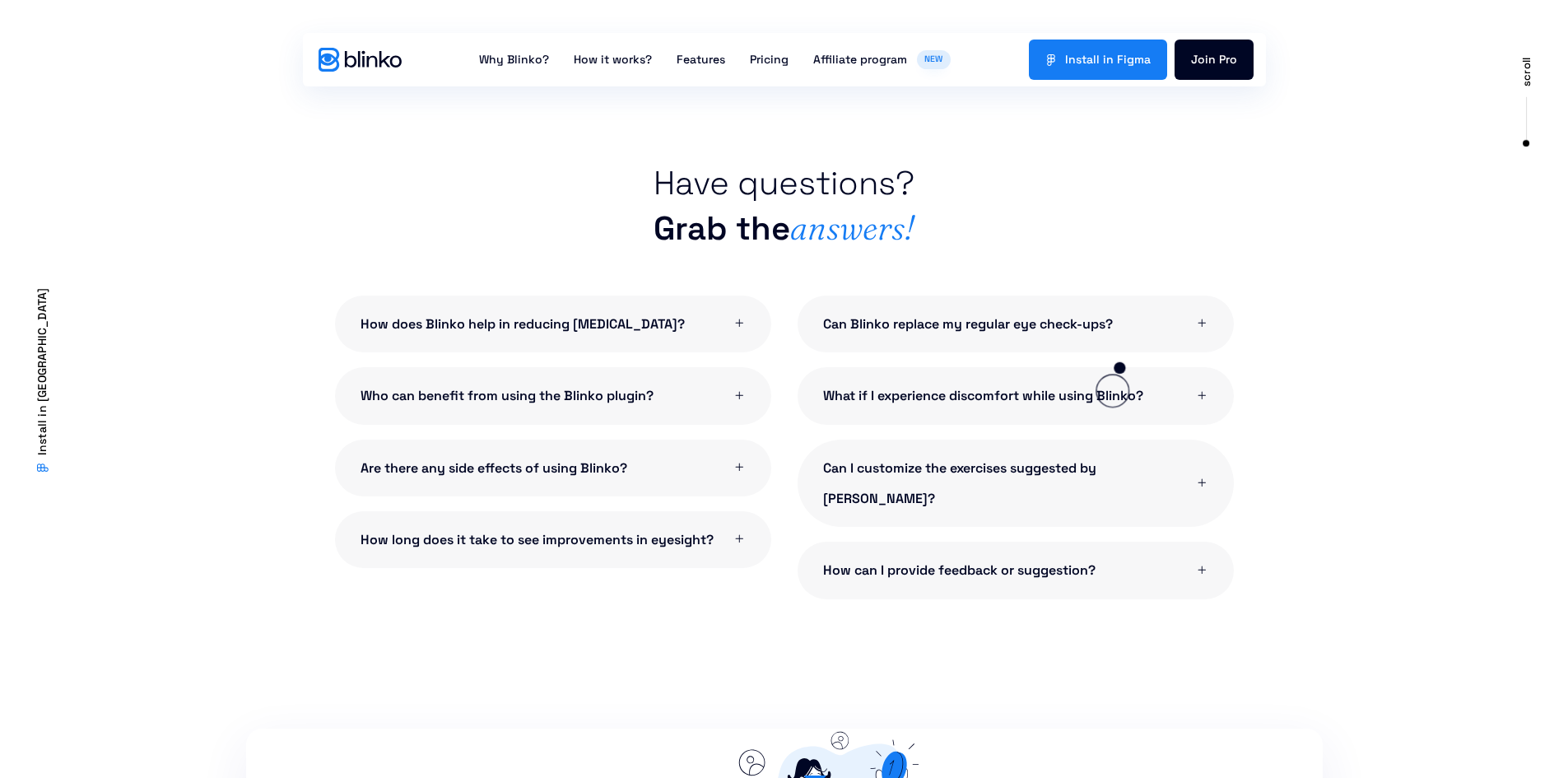
click at [1130, 311] on link "Can Blinko replace my regular eye check-ups?" at bounding box center [1016, 324] width 436 height 57
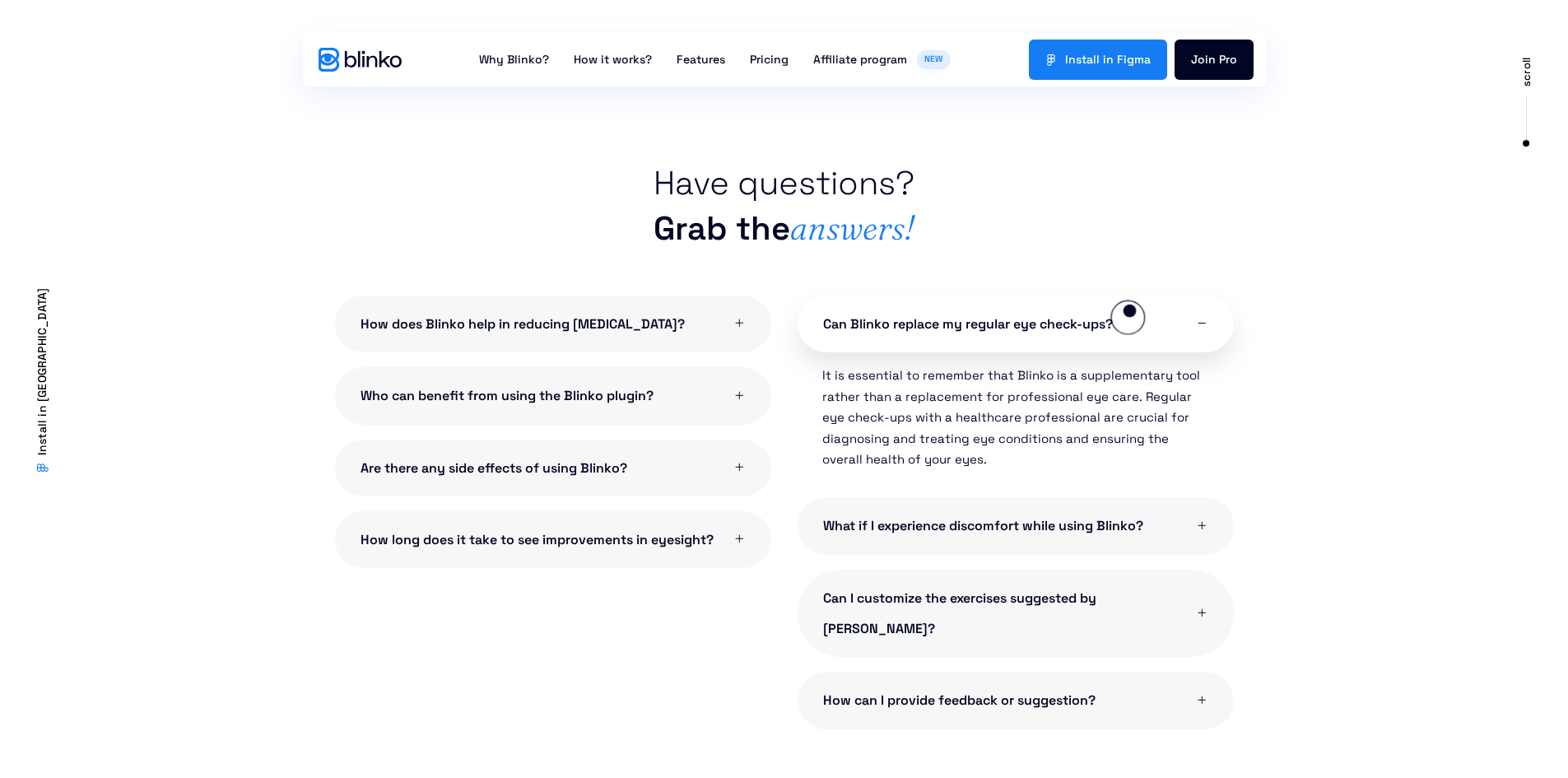
click at [1130, 311] on link "Can Blinko replace my regular eye check-ups?" at bounding box center [1016, 324] width 436 height 57
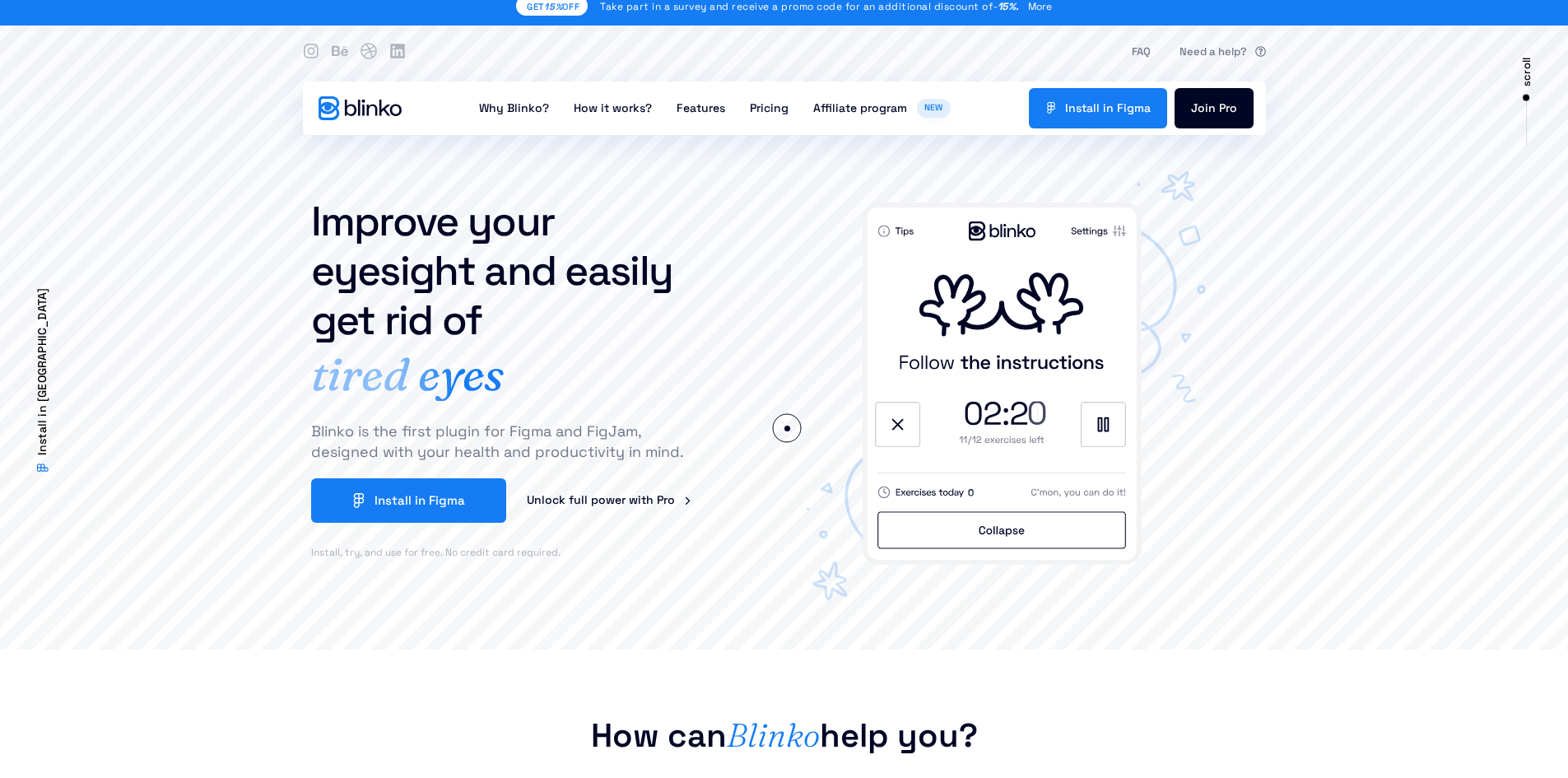
scroll to position [0, 0]
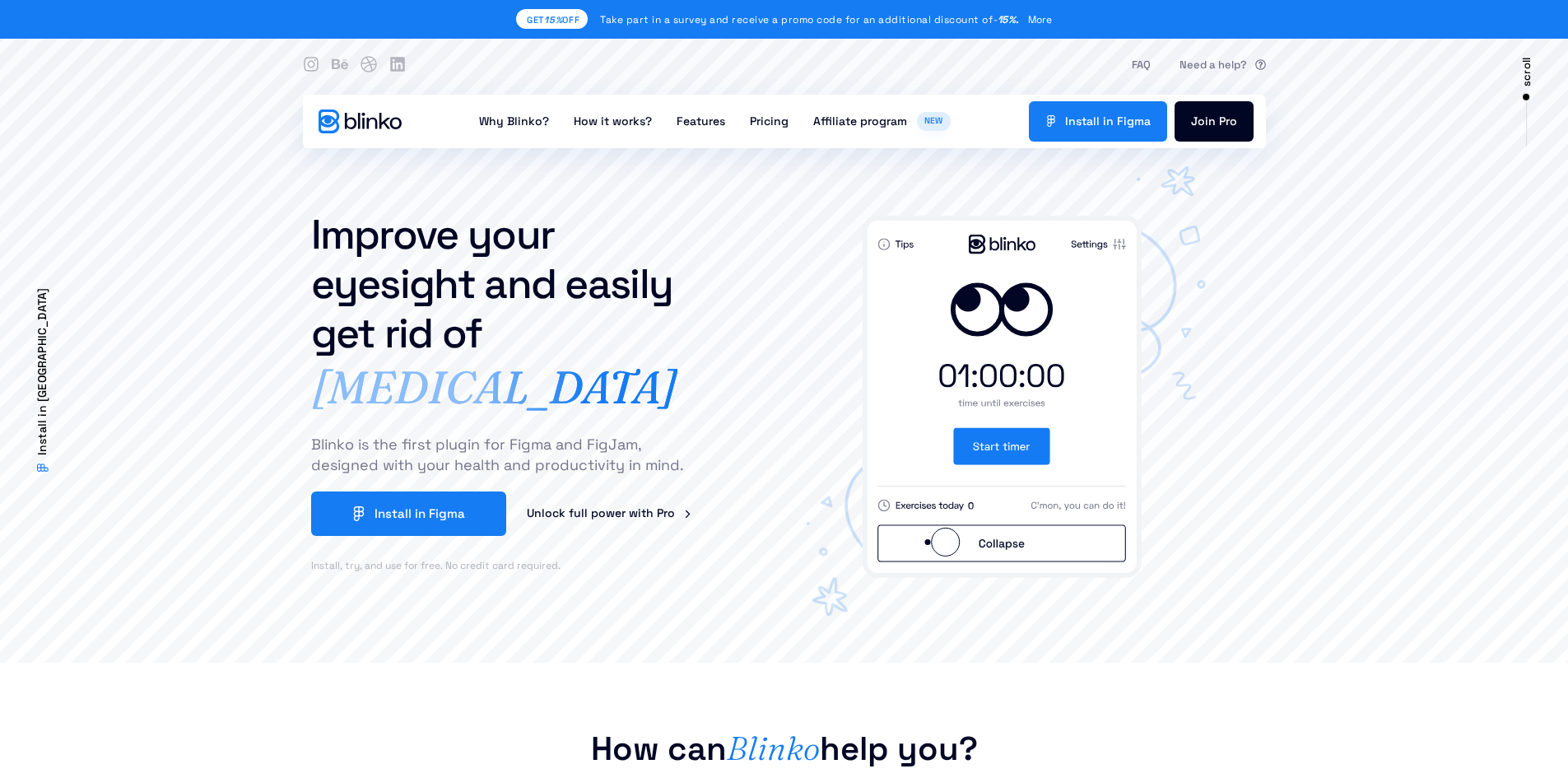
drag, startPoint x: 1001, startPoint y: 544, endPoint x: 924, endPoint y: 542, distance: 77.0
click at [924, 542] on image at bounding box center [1002, 543] width 249 height 37
drag, startPoint x: 927, startPoint y: 542, endPoint x: 1080, endPoint y: 544, distance: 153.0
click at [1080, 544] on image at bounding box center [1002, 543] width 249 height 37
drag, startPoint x: 1130, startPoint y: 593, endPoint x: 663, endPoint y: 511, distance: 474.1
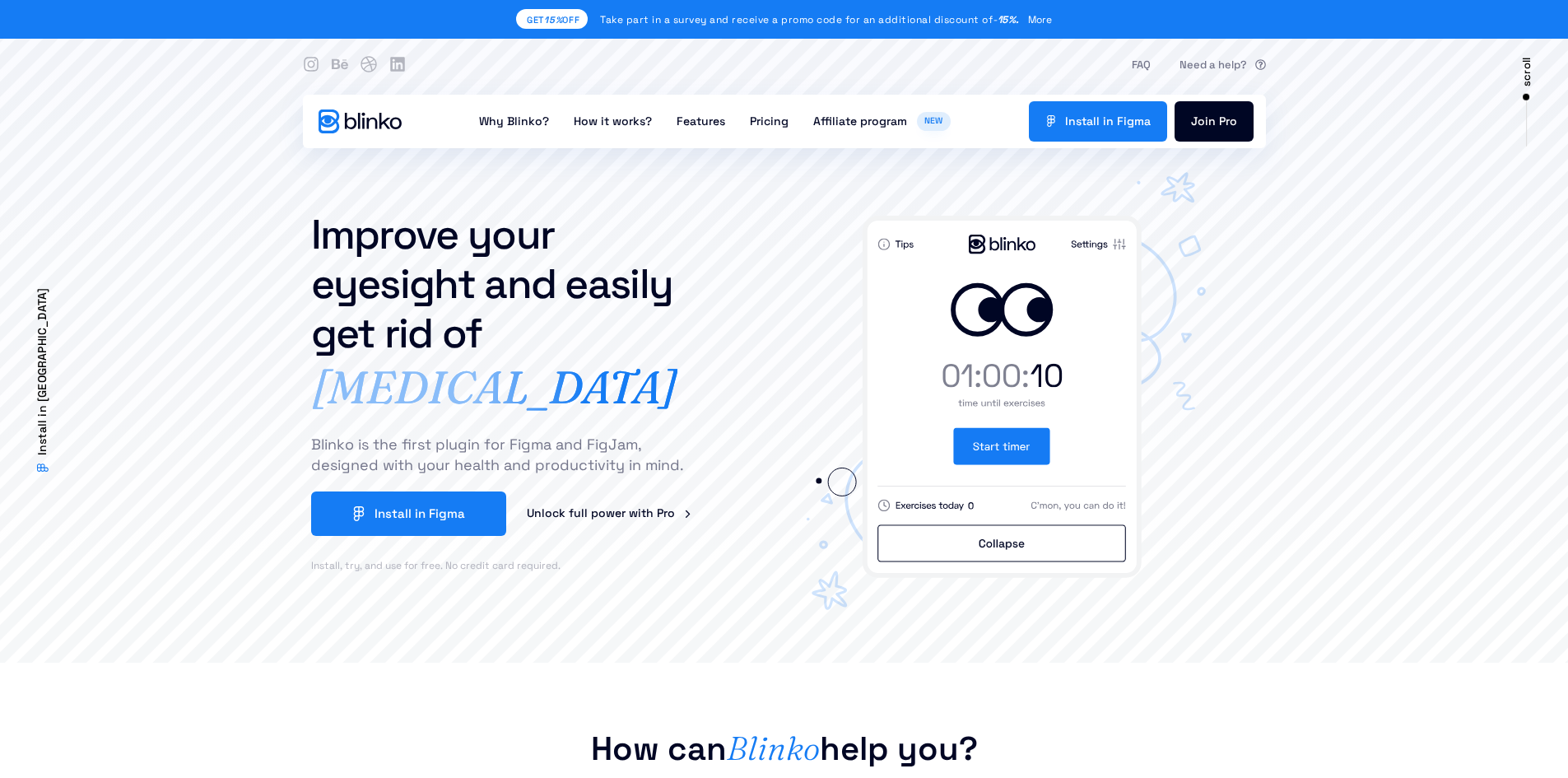
click at [774, 486] on div "Improve your eyesight and easily get rid of [MEDICAL_DATA] headaches blurred vi…" at bounding box center [784, 429] width 963 height 465
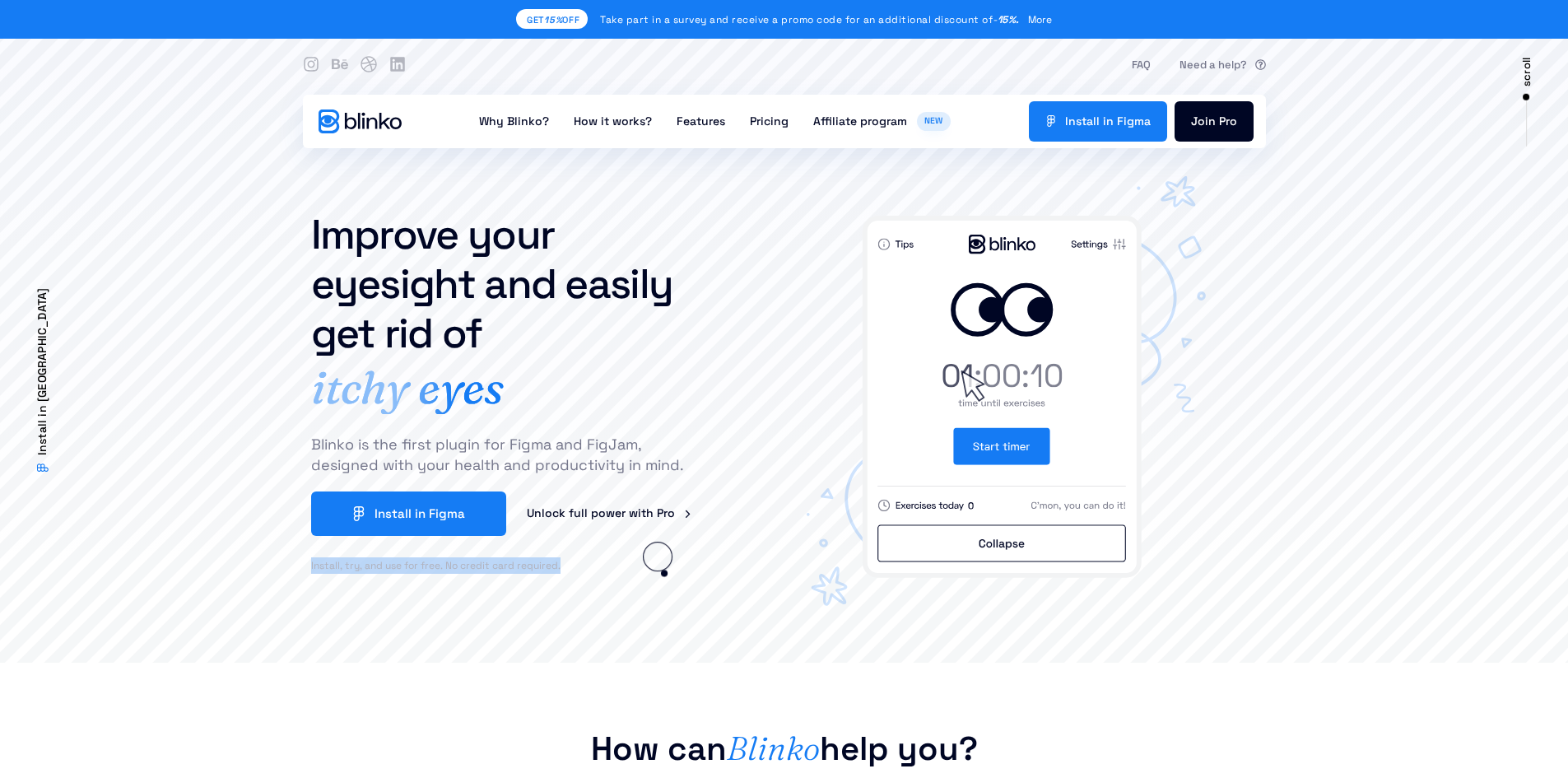
click at [667, 576] on div "Install, try, and use for free. No credit card required." at bounding box center [510, 565] width 399 height 26
